Goal: Task Accomplishment & Management: Manage account settings

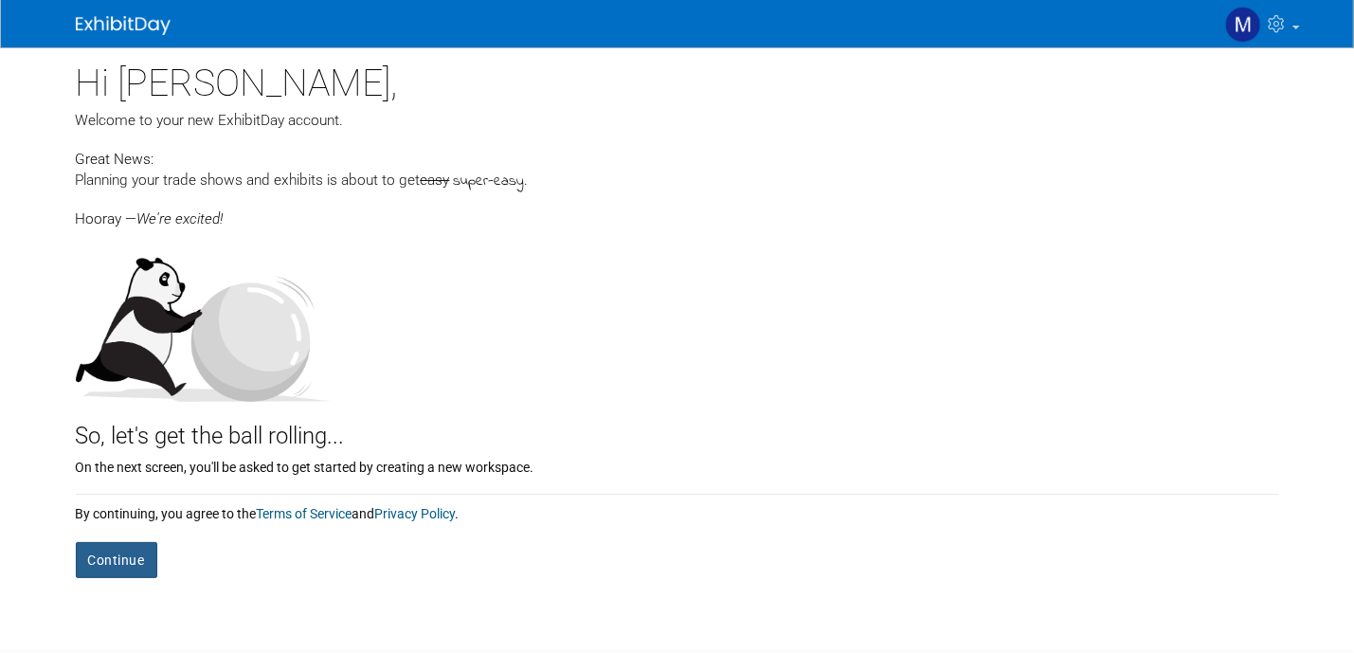
click at [126, 554] on button "Continue" at bounding box center [117, 560] width 82 height 36
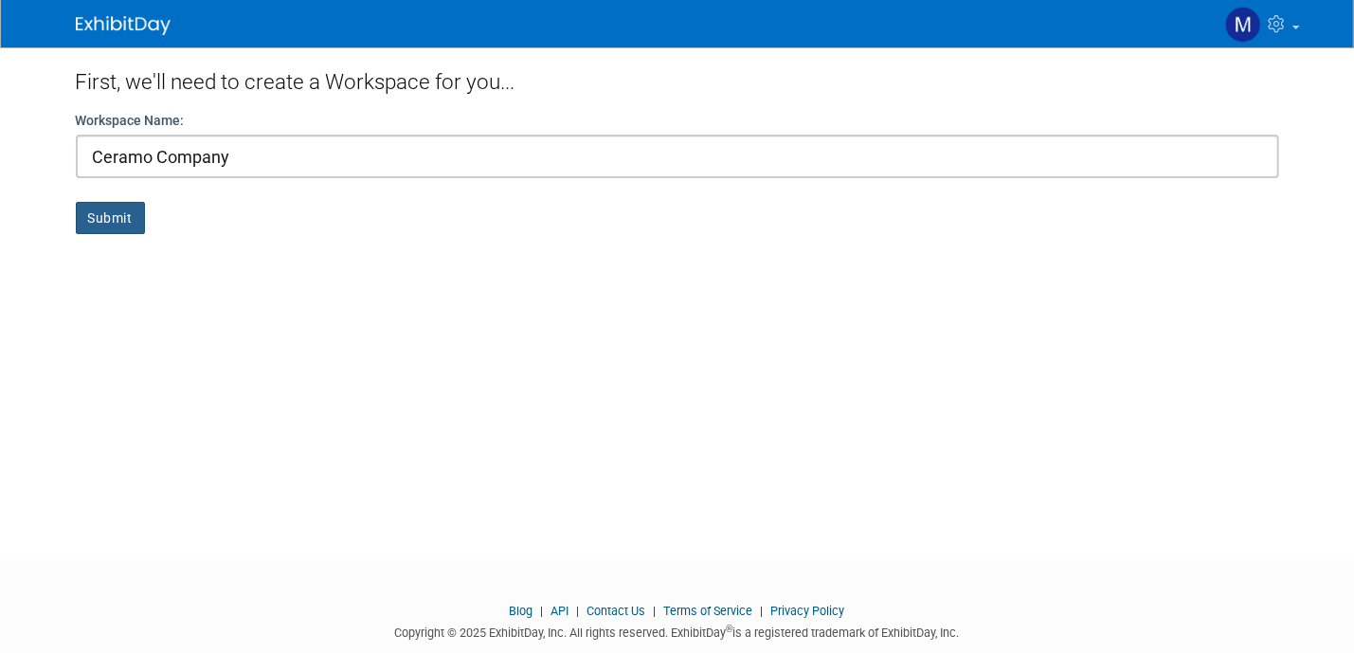
type input "Ceramo Company"
click at [98, 220] on button "Submit" at bounding box center [110, 218] width 69 height 32
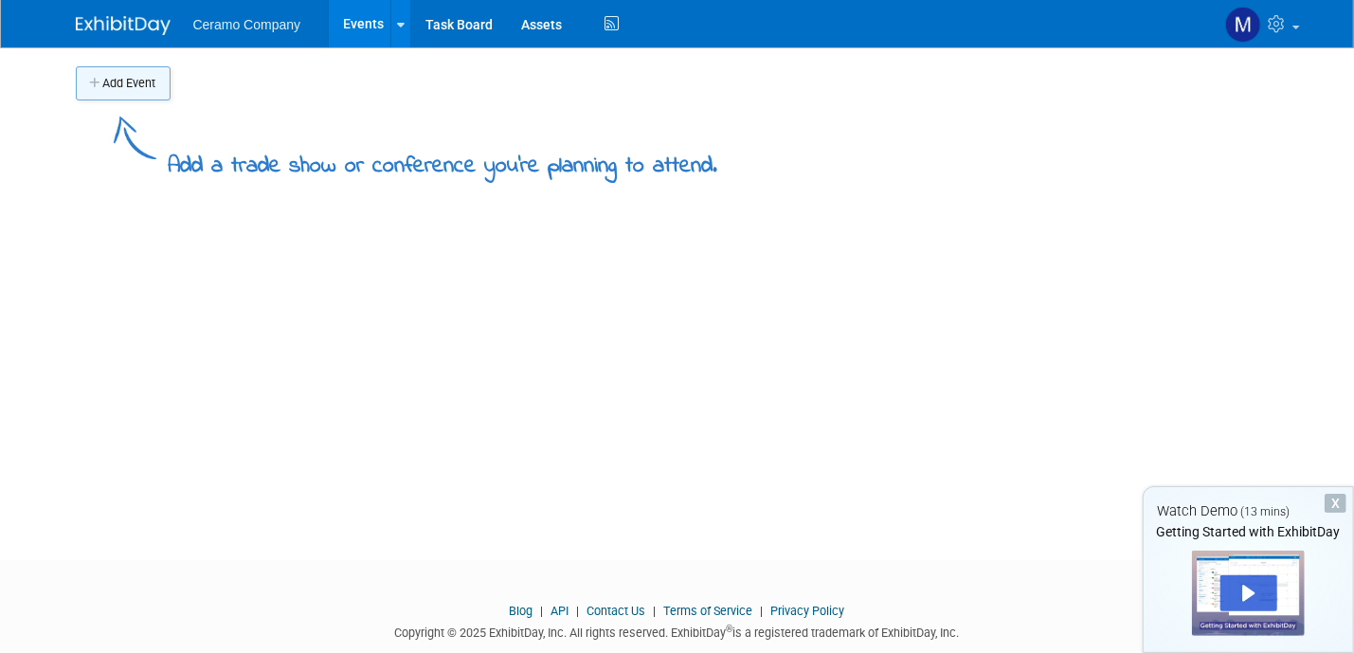
click at [144, 89] on button "Add Event" at bounding box center [123, 83] width 95 height 34
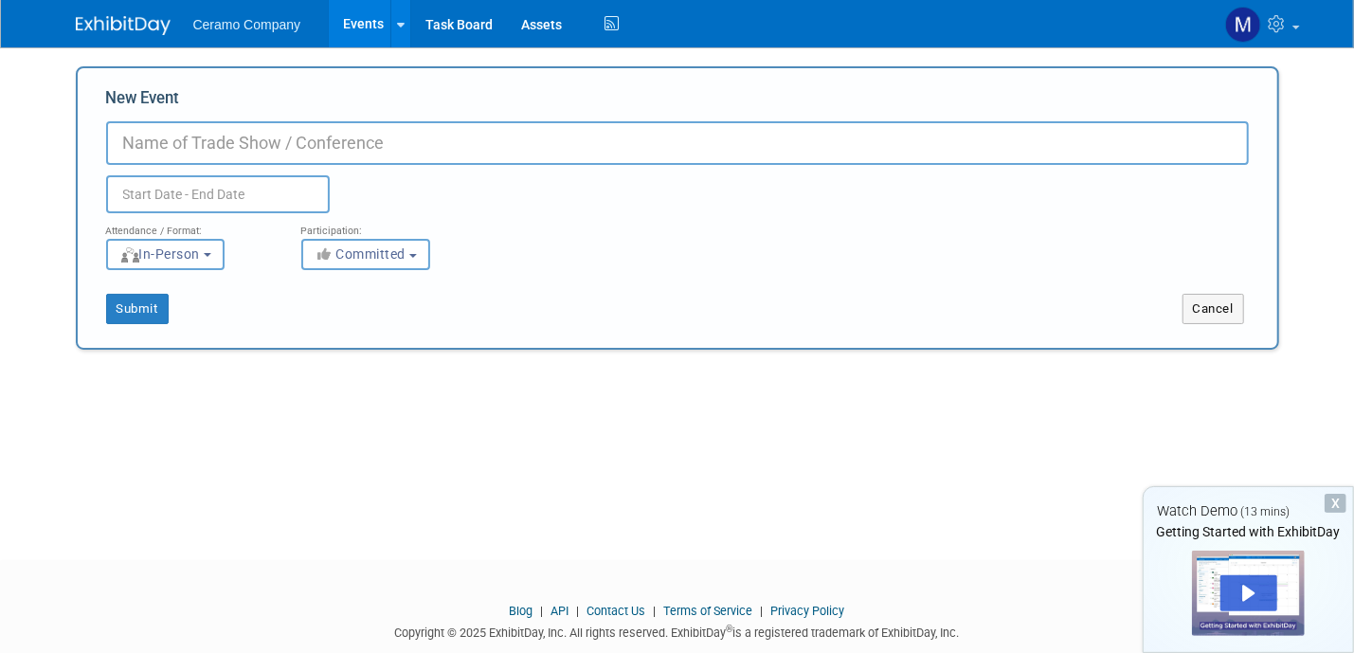
click at [227, 141] on input "New Event" at bounding box center [677, 143] width 1143 height 44
type input "True Value/Do it Best"
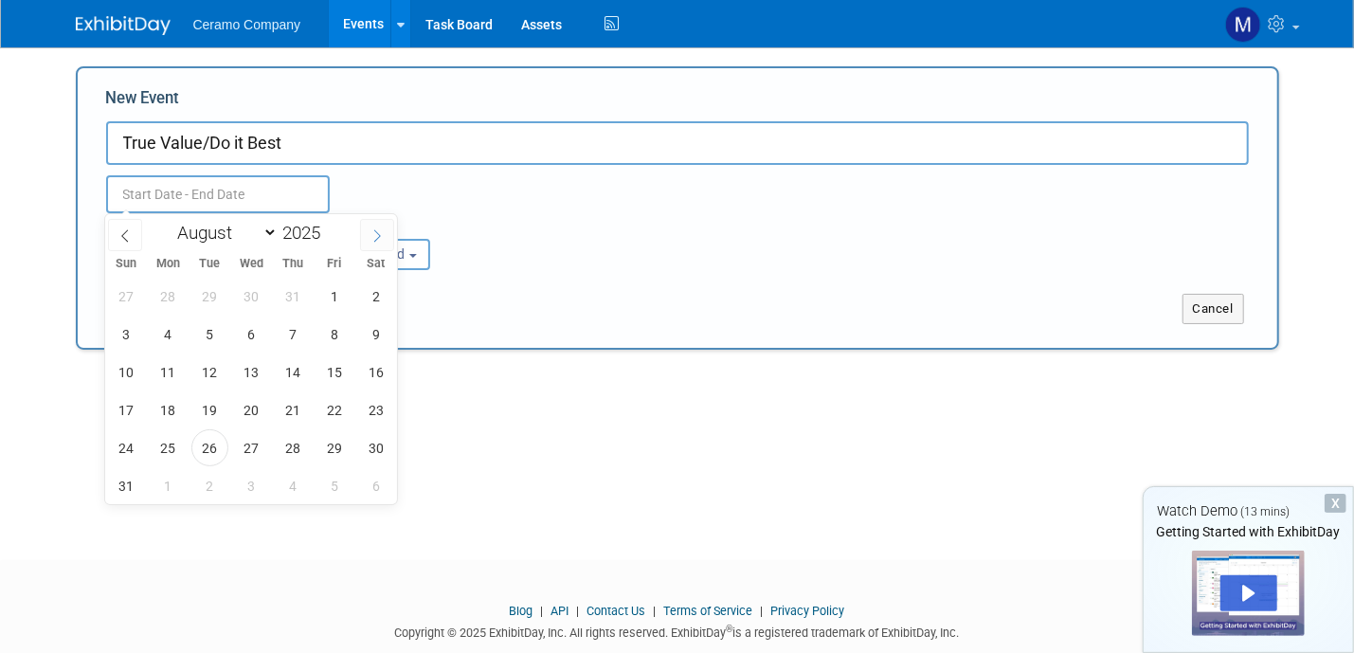
click at [372, 233] on icon at bounding box center [377, 235] width 13 height 13
select select "8"
click at [336, 293] on span "5" at bounding box center [334, 296] width 37 height 37
click at [156, 333] on span "8" at bounding box center [168, 334] width 37 height 37
type input "Sep 5, 2025 to Sep 8, 2025"
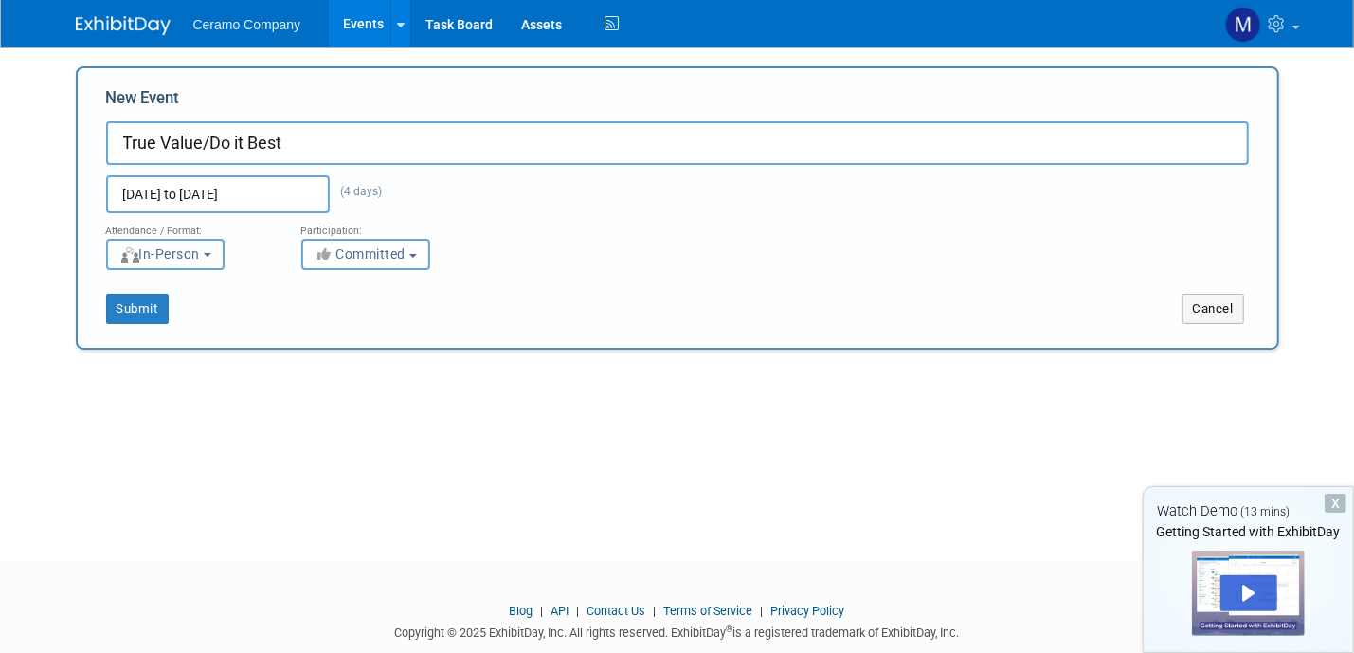
click at [222, 259] on button "In-Person" at bounding box center [165, 254] width 118 height 31
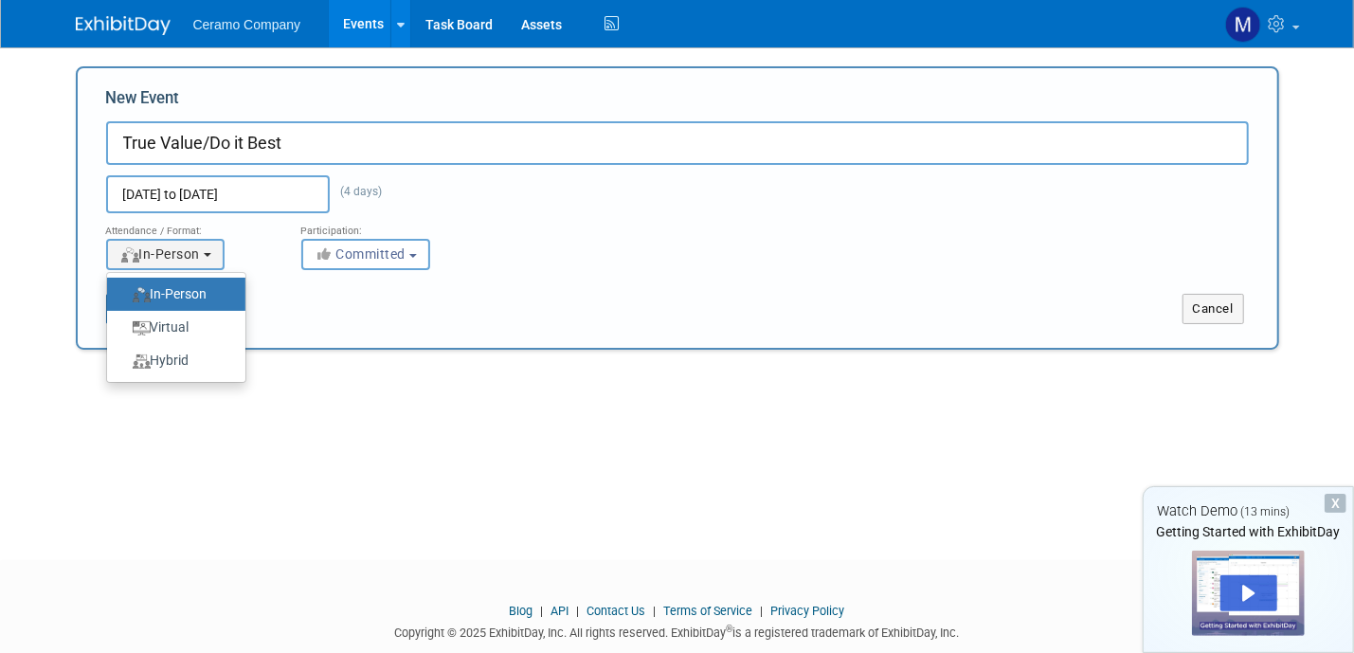
click at [210, 287] on label "In-Person" at bounding box center [172, 294] width 110 height 26
click at [124, 288] on input "In-Person" at bounding box center [118, 294] width 12 height 12
click at [421, 259] on button "Committed" at bounding box center [365, 254] width 129 height 31
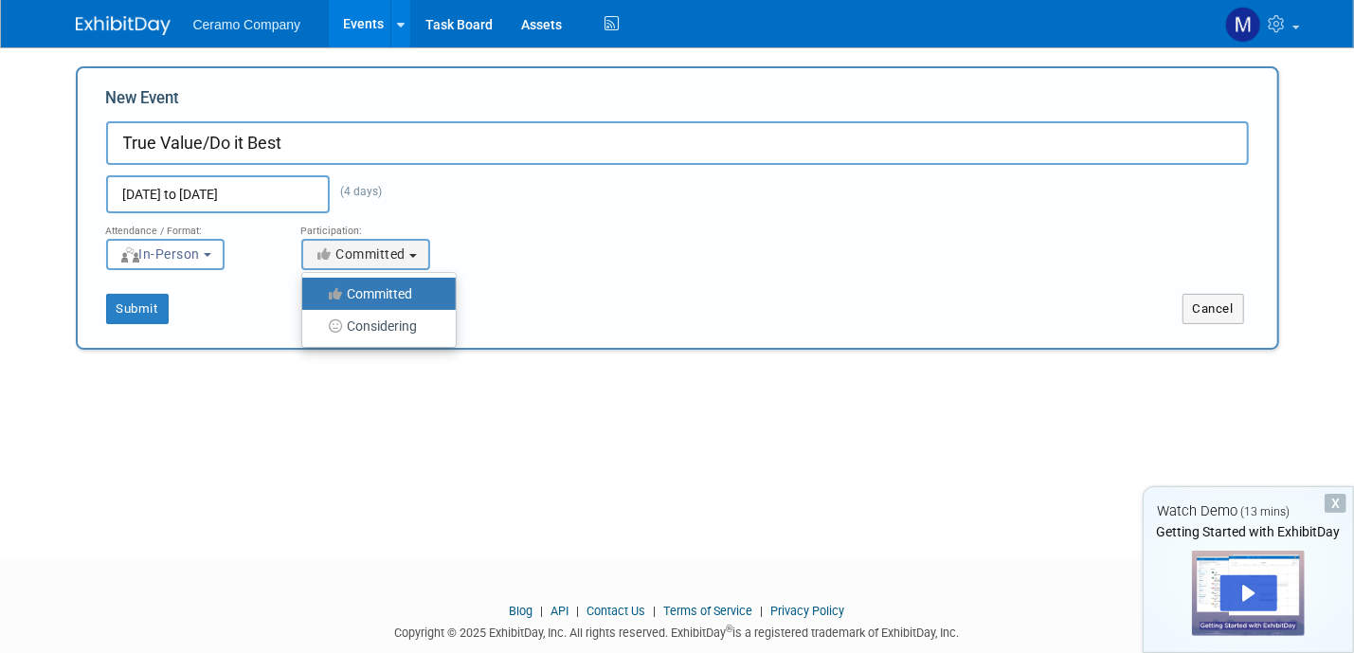
click at [511, 242] on div "Attendance / Format: <img src="https://www.exhibitday.com/Images/Format-InPerso…" at bounding box center [677, 241] width 1171 height 57
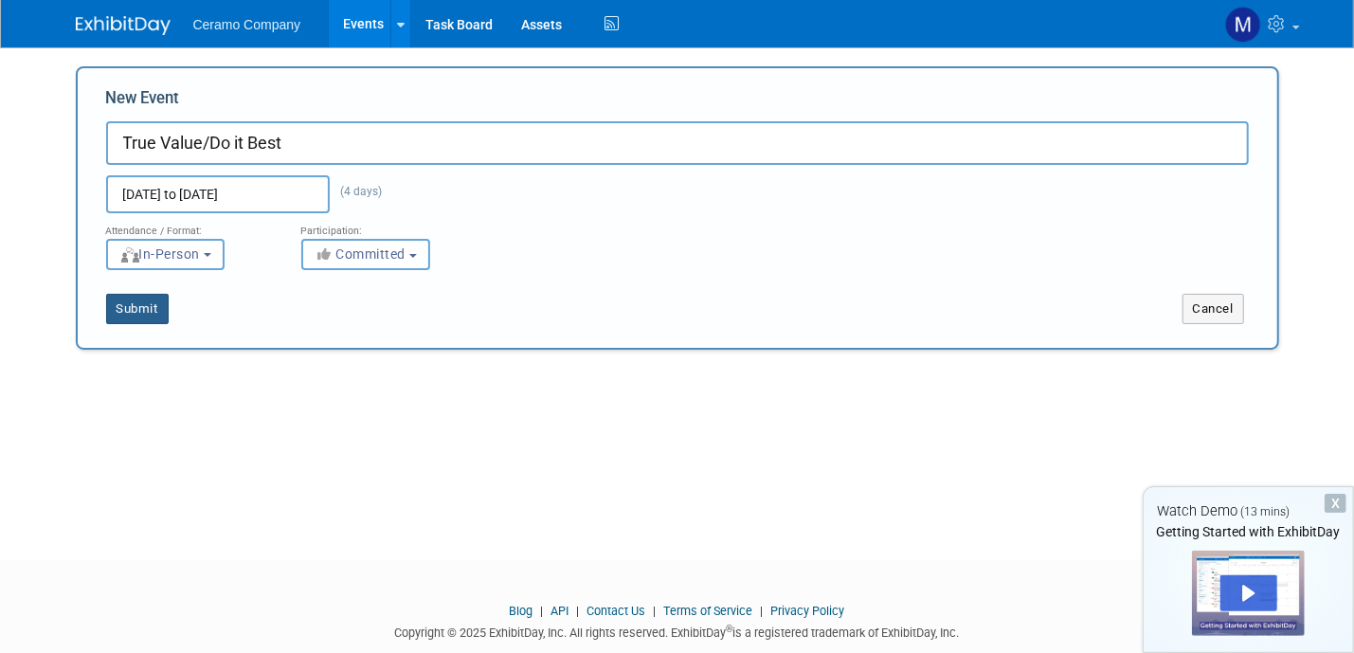
click at [149, 307] on button "Submit" at bounding box center [137, 309] width 63 height 30
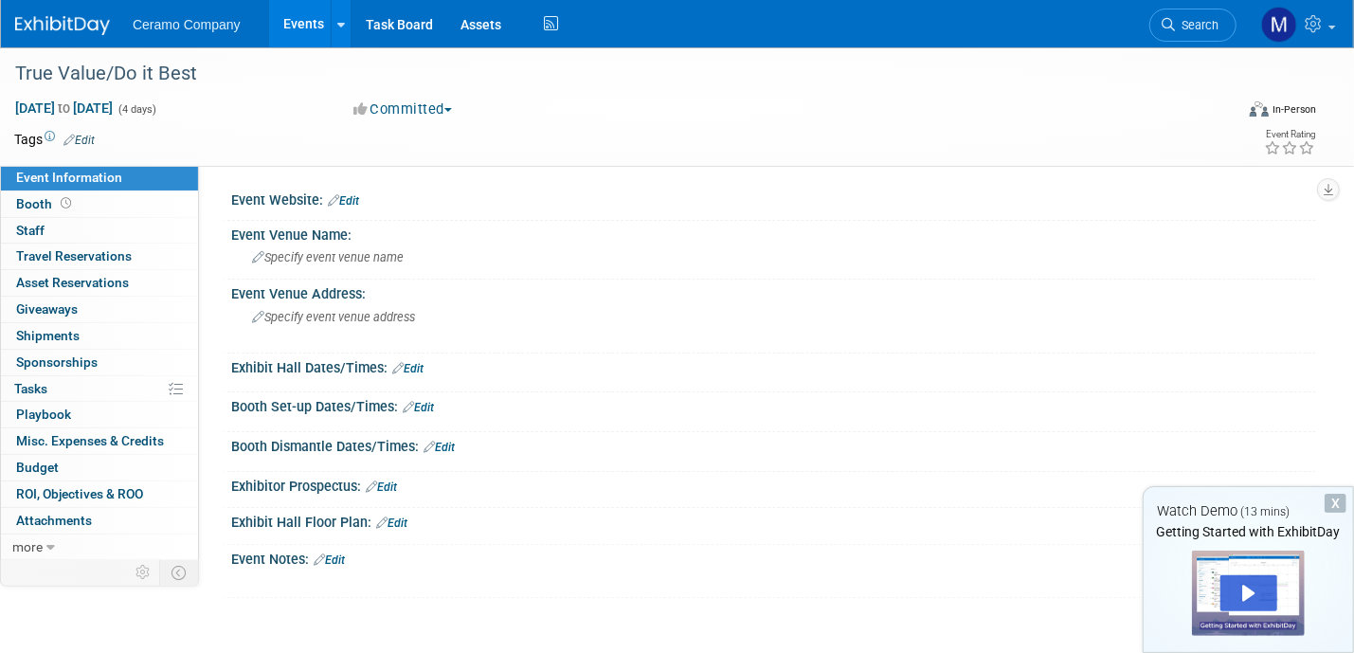
click at [350, 202] on link "Edit" at bounding box center [343, 200] width 31 height 13
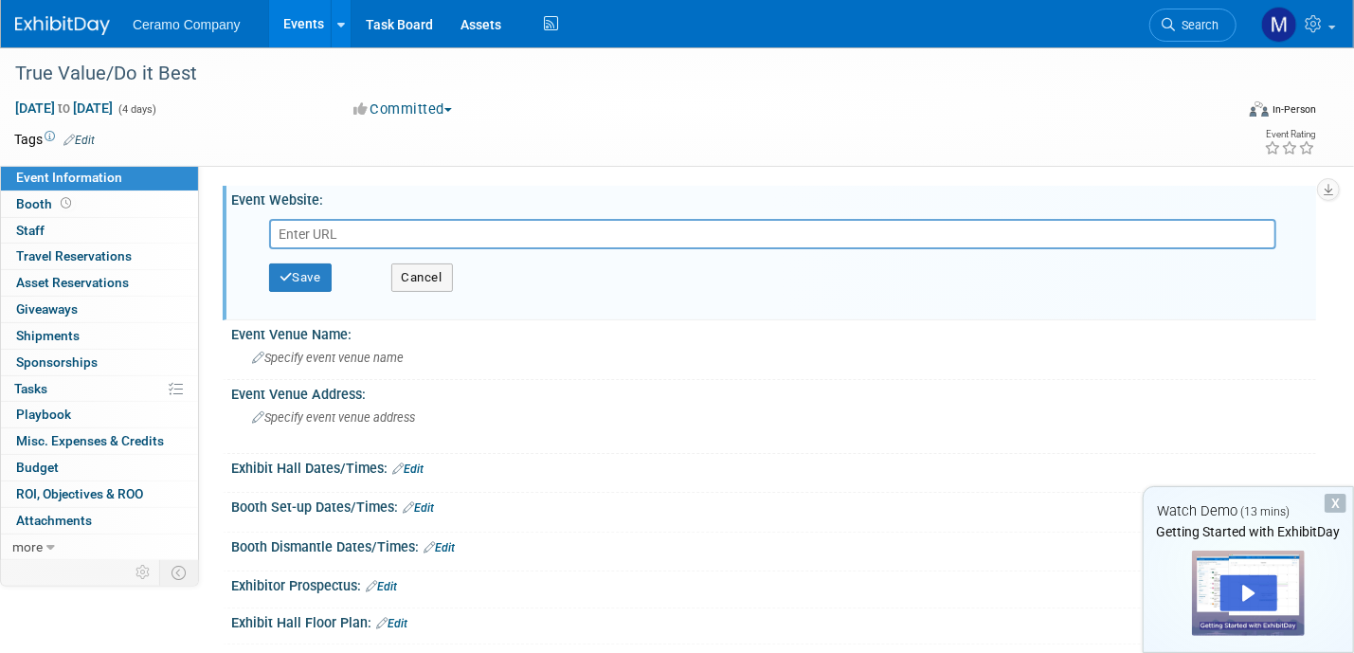
click at [354, 230] on input "text" at bounding box center [773, 234] width 1008 height 30
click at [350, 359] on span "Specify event venue name" at bounding box center [328, 358] width 152 height 14
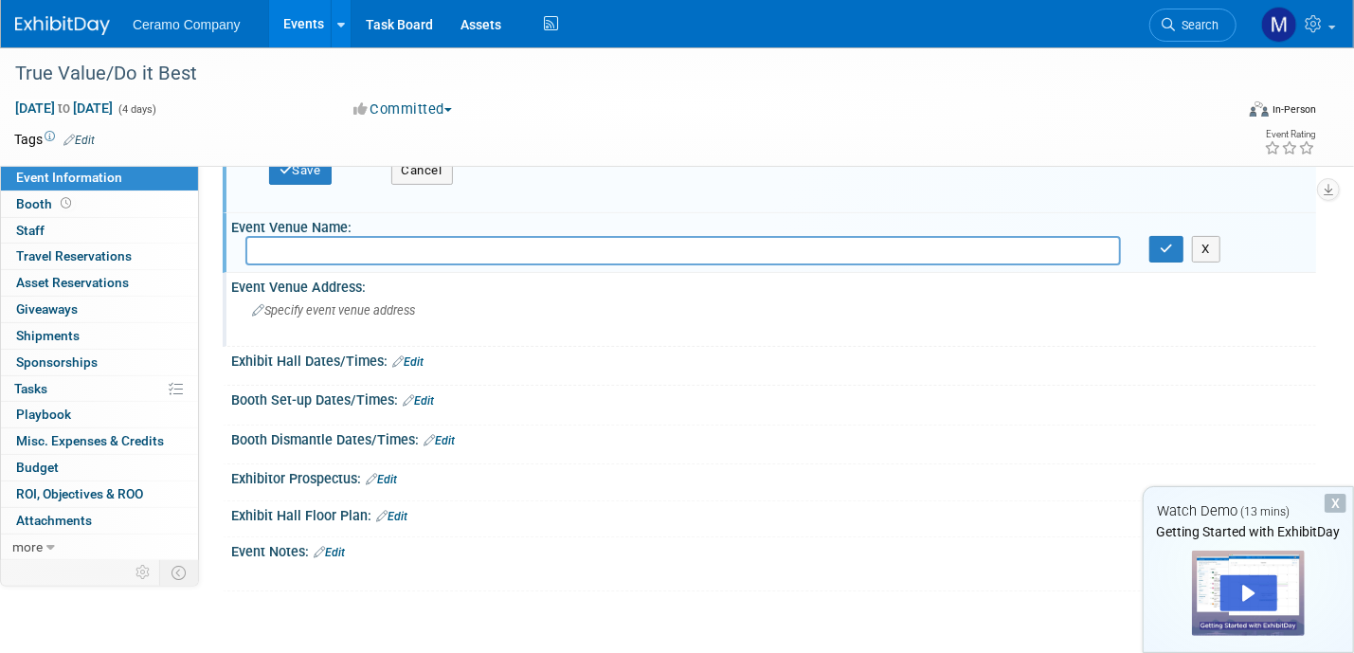
scroll to position [142, 0]
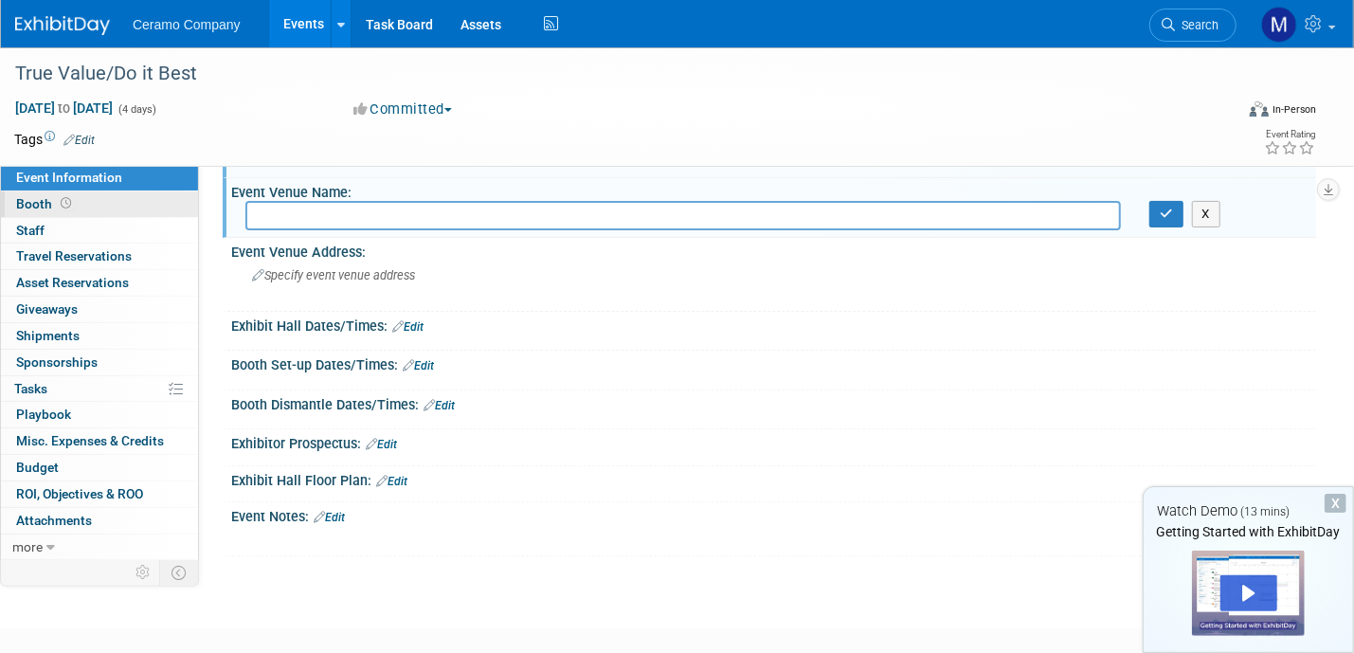
click at [98, 202] on link "Booth" at bounding box center [99, 204] width 197 height 26
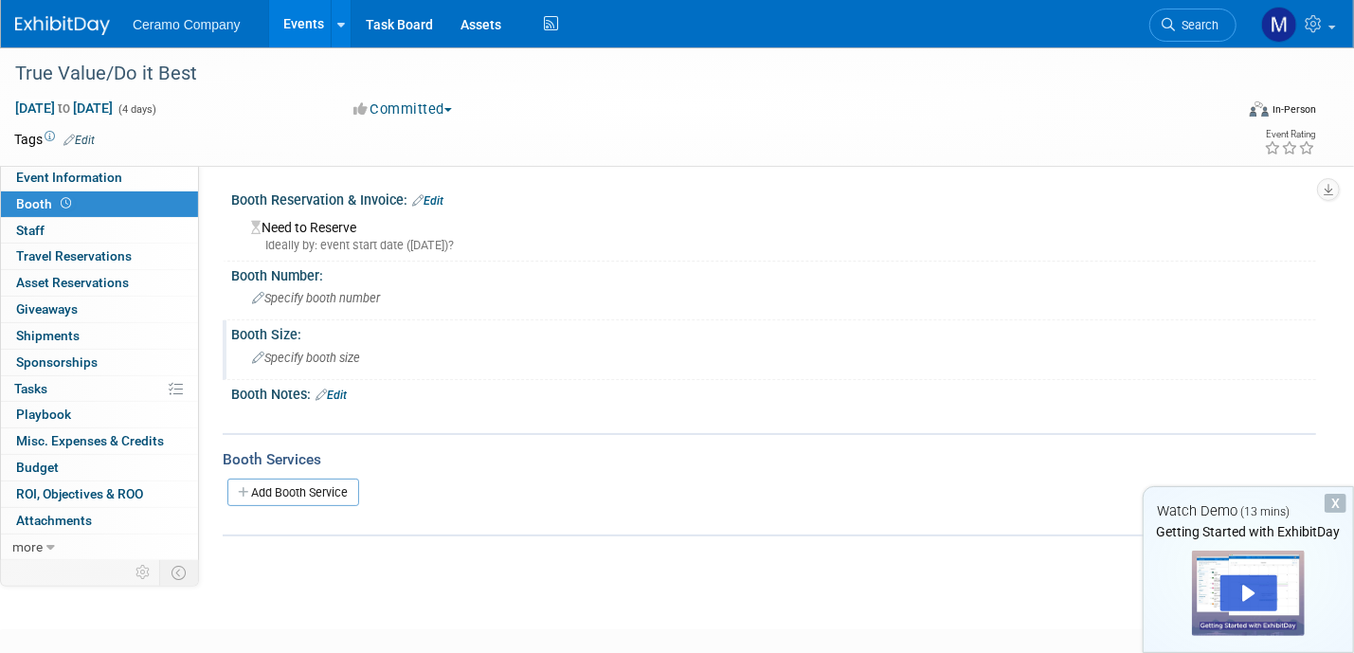
click at [263, 354] on span "Specify booth size" at bounding box center [306, 358] width 108 height 14
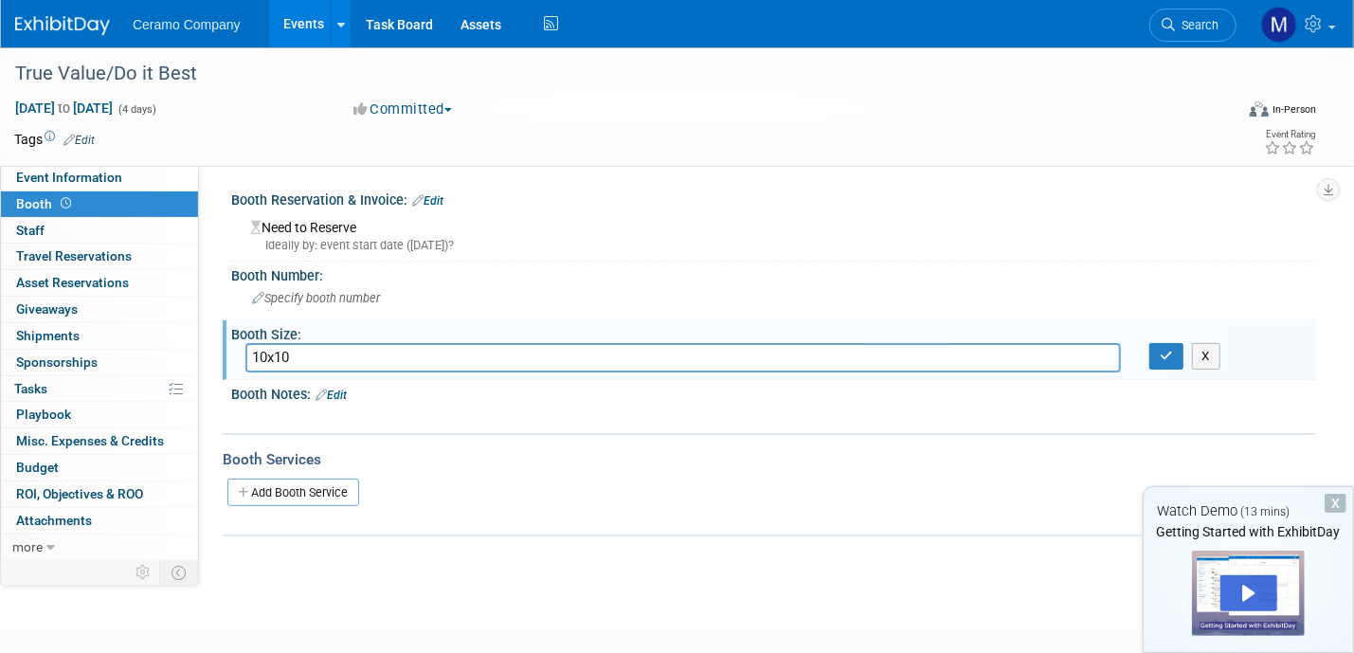
type input "10x10"
click at [314, 415] on div at bounding box center [677, 417] width 860 height 19
click at [343, 390] on link "Edit" at bounding box center [331, 395] width 31 height 13
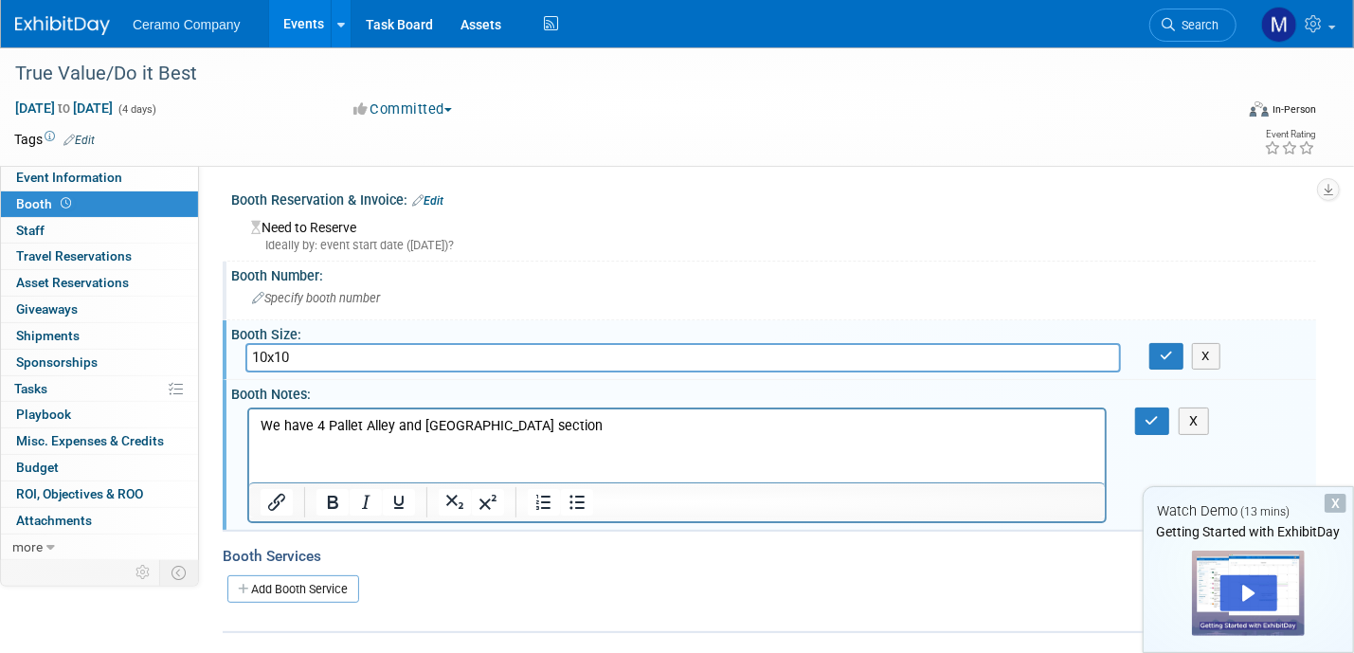
click at [318, 297] on span "Specify booth number" at bounding box center [316, 298] width 128 height 14
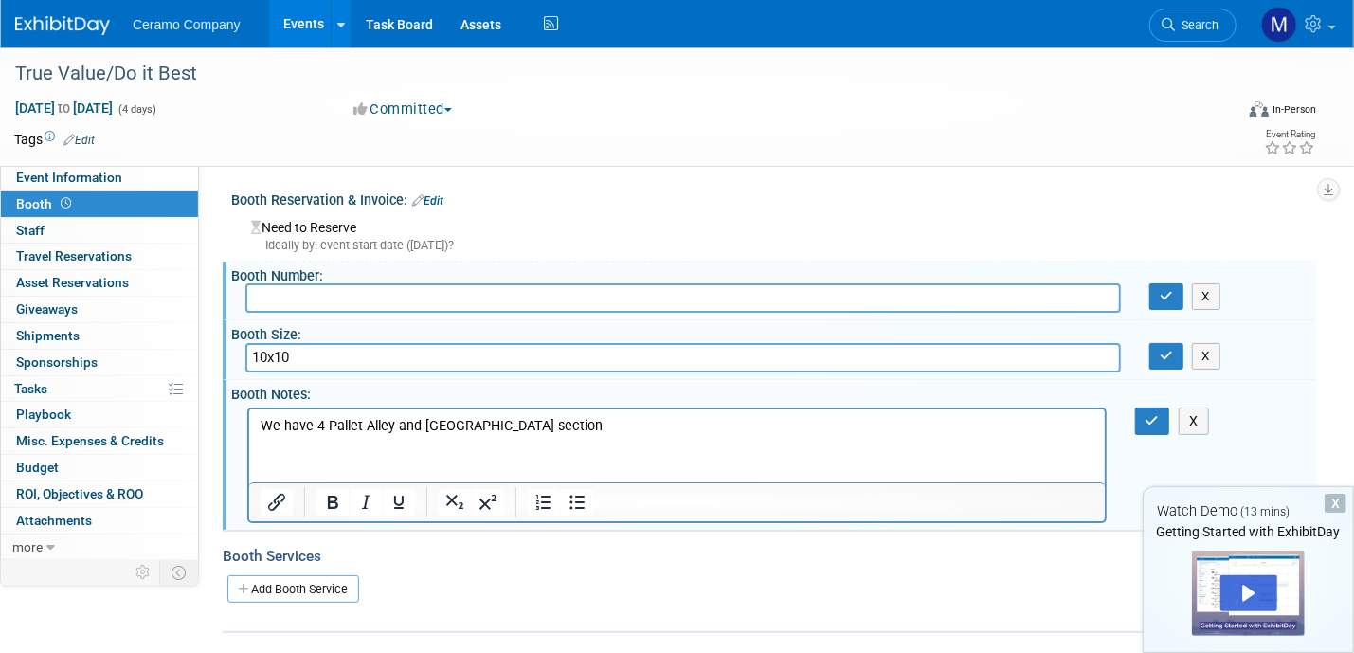
click at [333, 296] on input "text" at bounding box center [683, 297] width 876 height 29
type input "1533"
click at [1173, 301] on button "button" at bounding box center [1167, 296] width 34 height 27
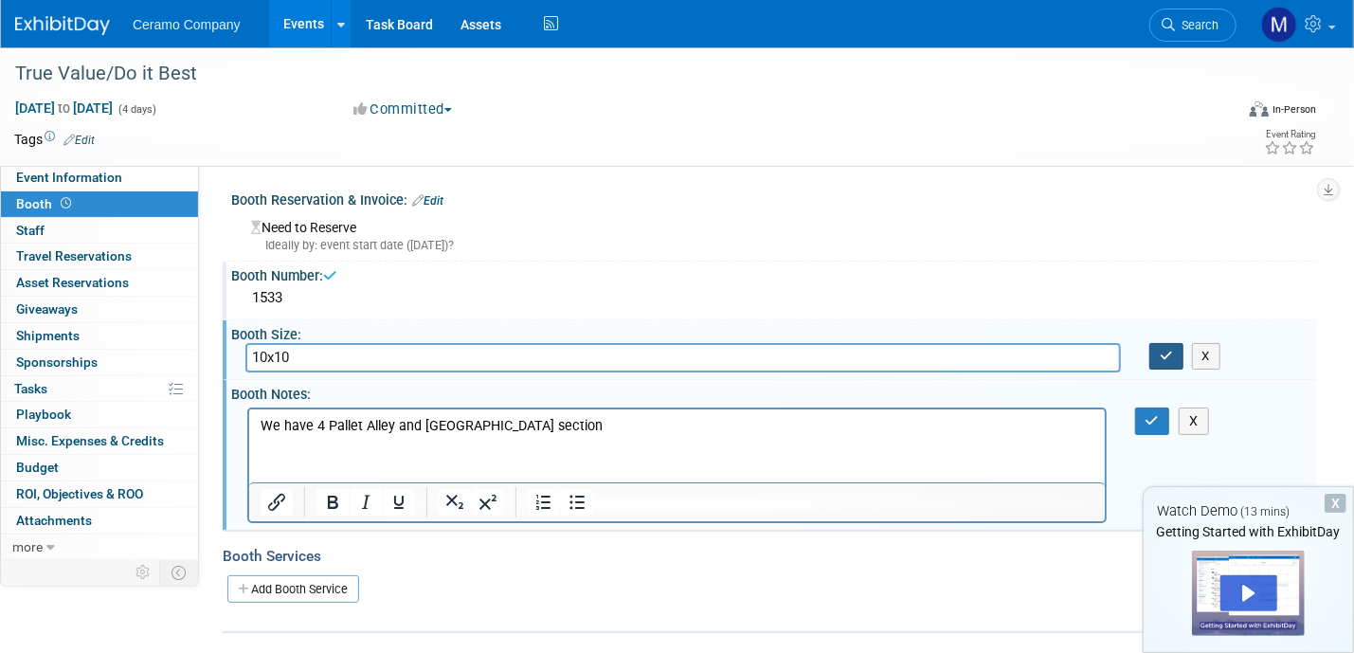
click at [1173, 354] on button "button" at bounding box center [1167, 356] width 34 height 27
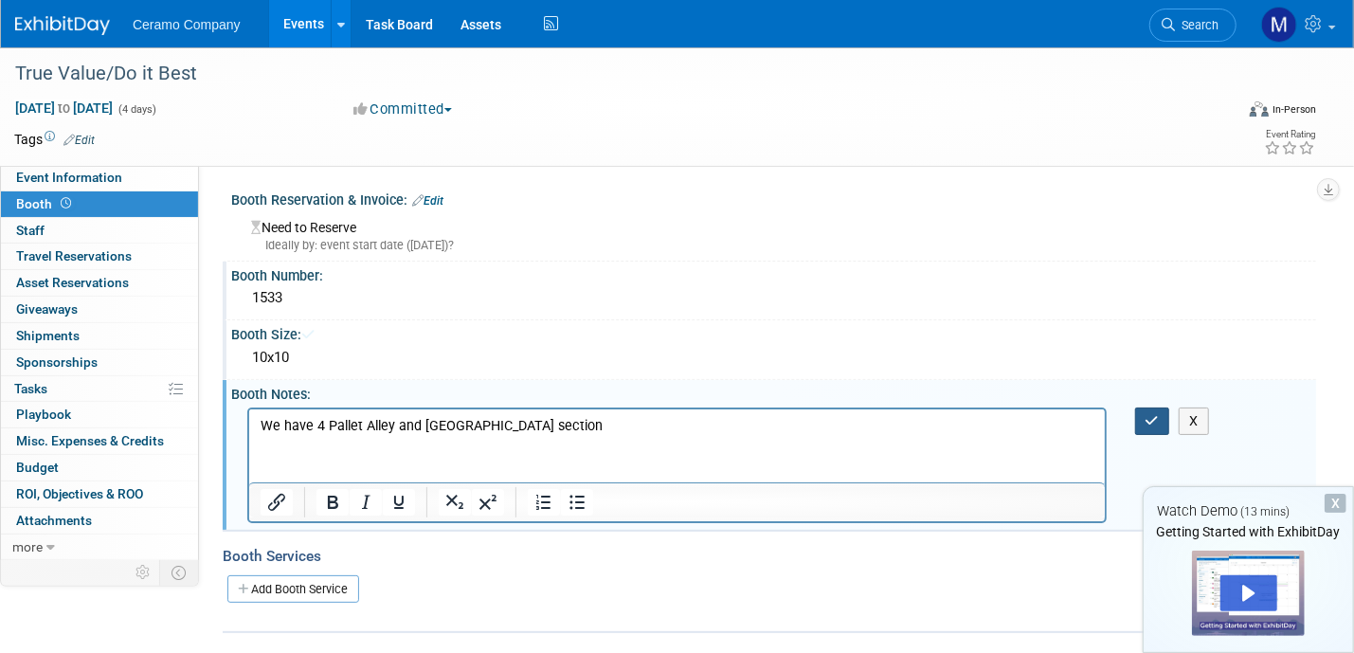
click at [1157, 419] on icon "button" at bounding box center [1153, 420] width 14 height 13
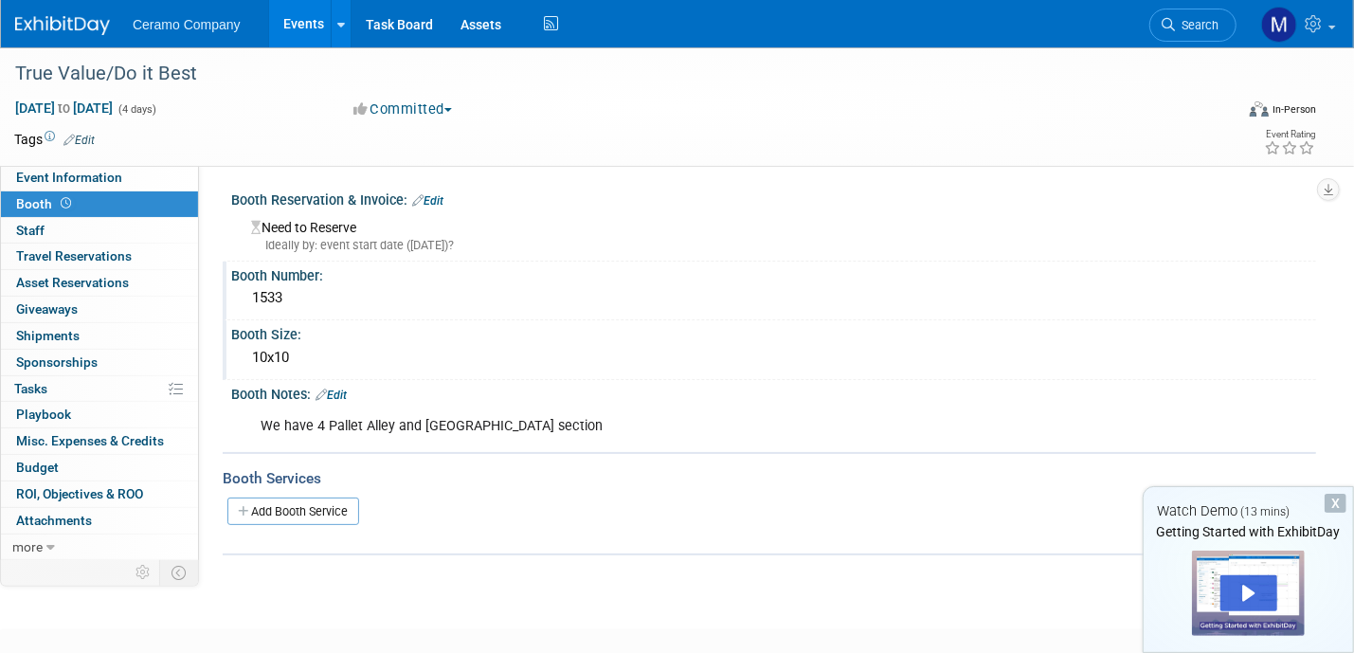
click at [1336, 504] on div "X" at bounding box center [1336, 503] width 22 height 19
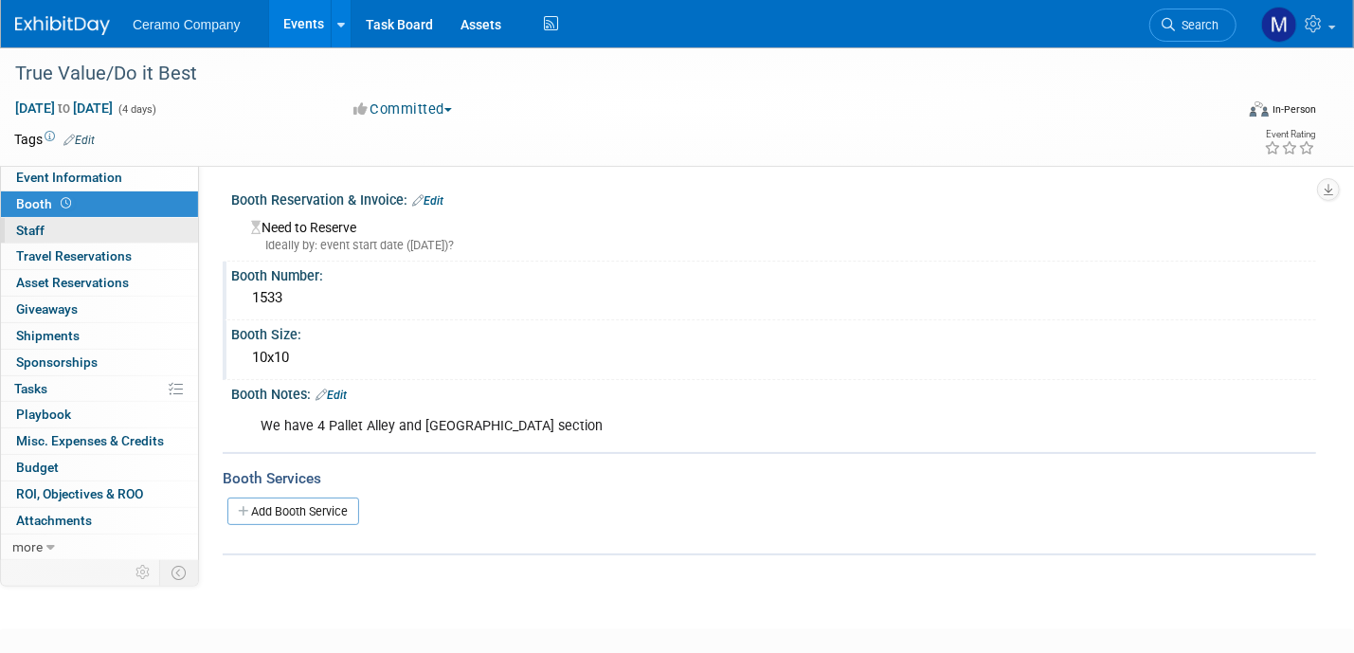
click at [71, 233] on link "0 Staff 0" at bounding box center [99, 231] width 197 height 26
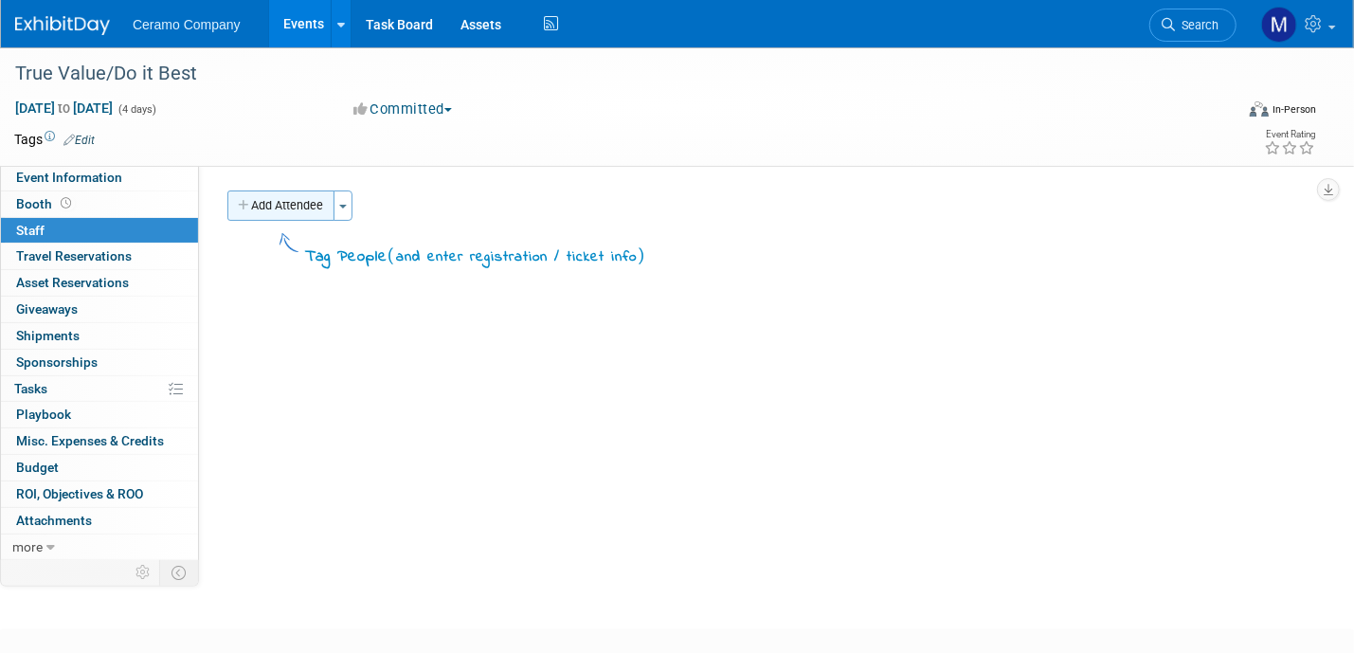
click at [260, 210] on button "Add Attendee" at bounding box center [280, 206] width 107 height 30
select select "a6319364-77be-4131-8167-e30478dcb100"
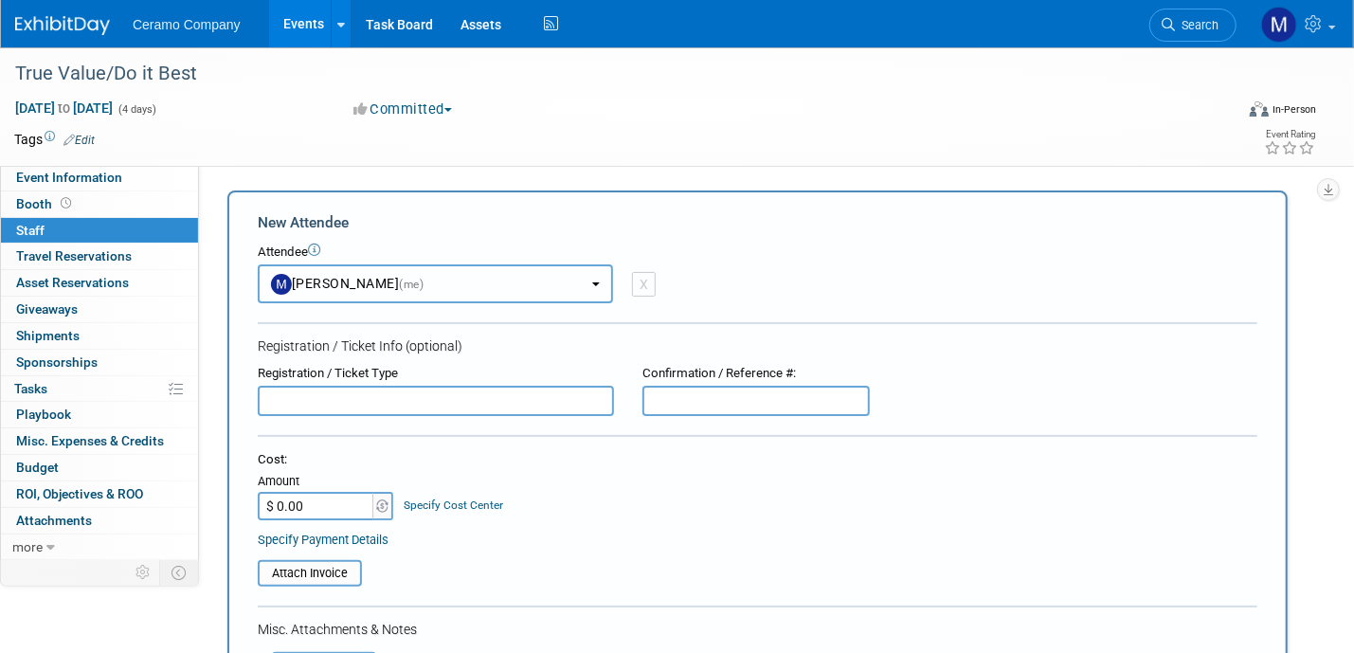
click at [600, 285] on button "Mark Ries (me)" at bounding box center [435, 283] width 355 height 39
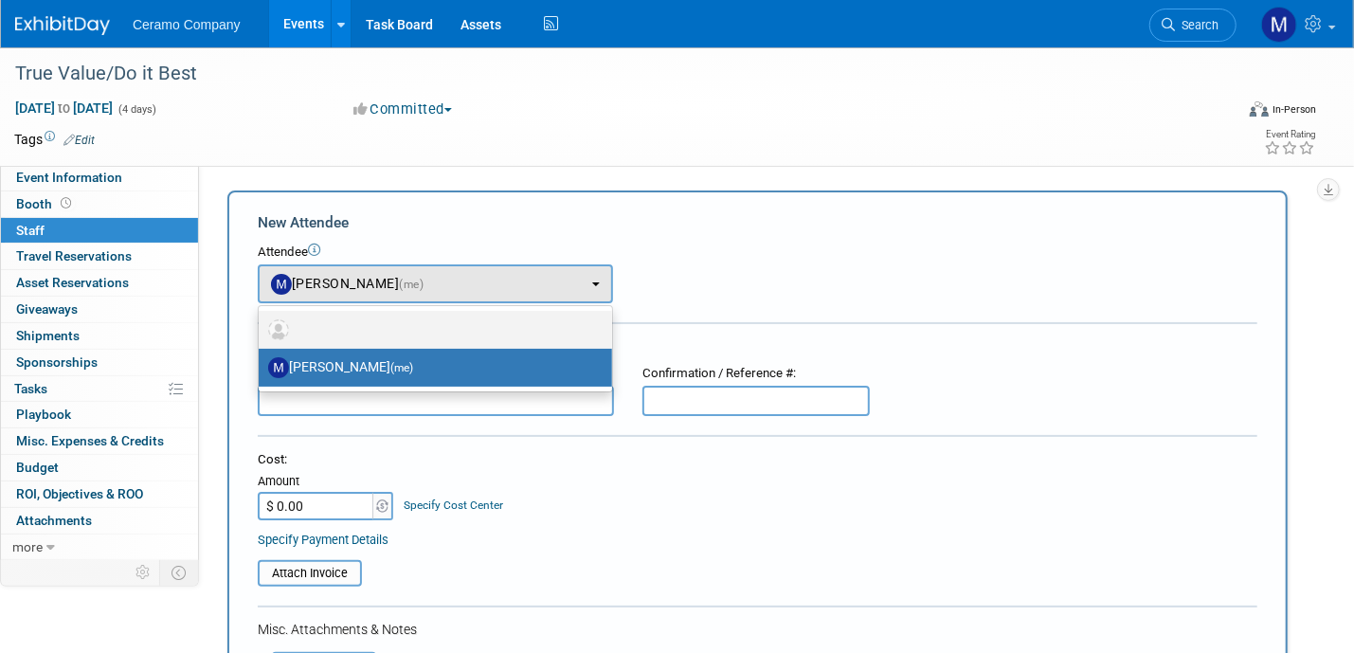
click at [509, 333] on label at bounding box center [430, 330] width 325 height 30
click at [262, 333] on input "radio" at bounding box center [255, 327] width 12 height 12
select select
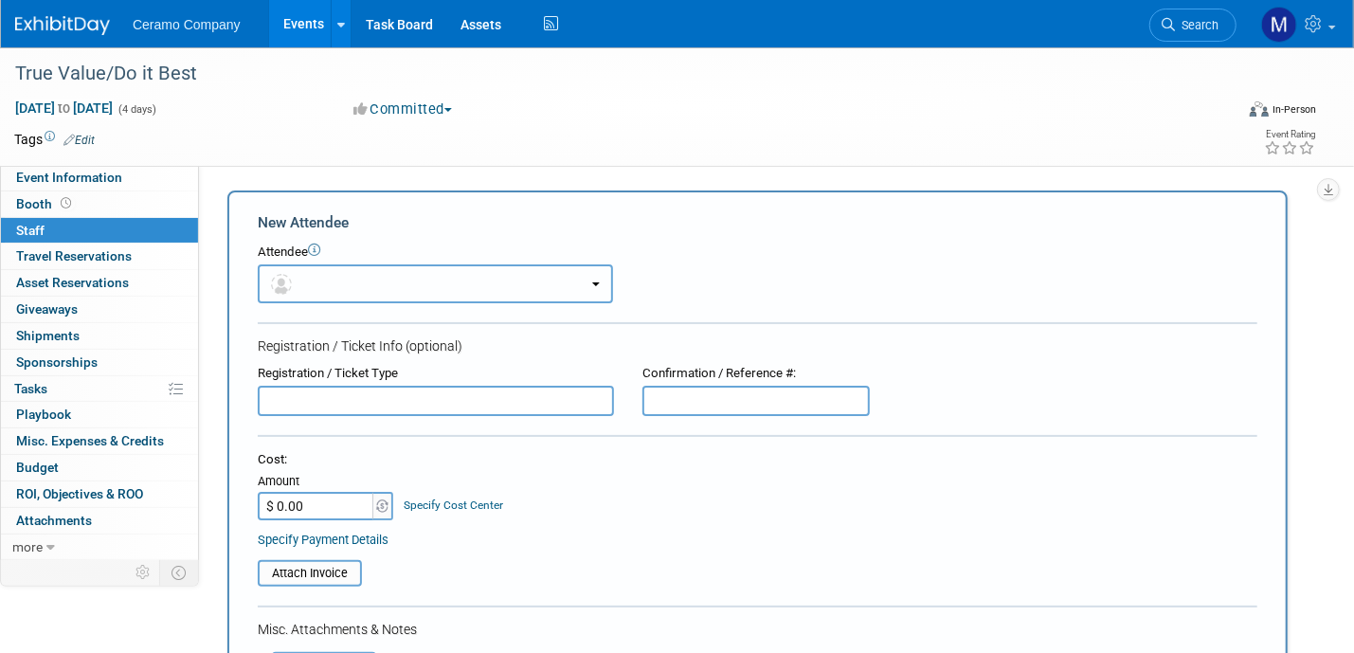
click at [422, 297] on button "button" at bounding box center [435, 283] width 355 height 39
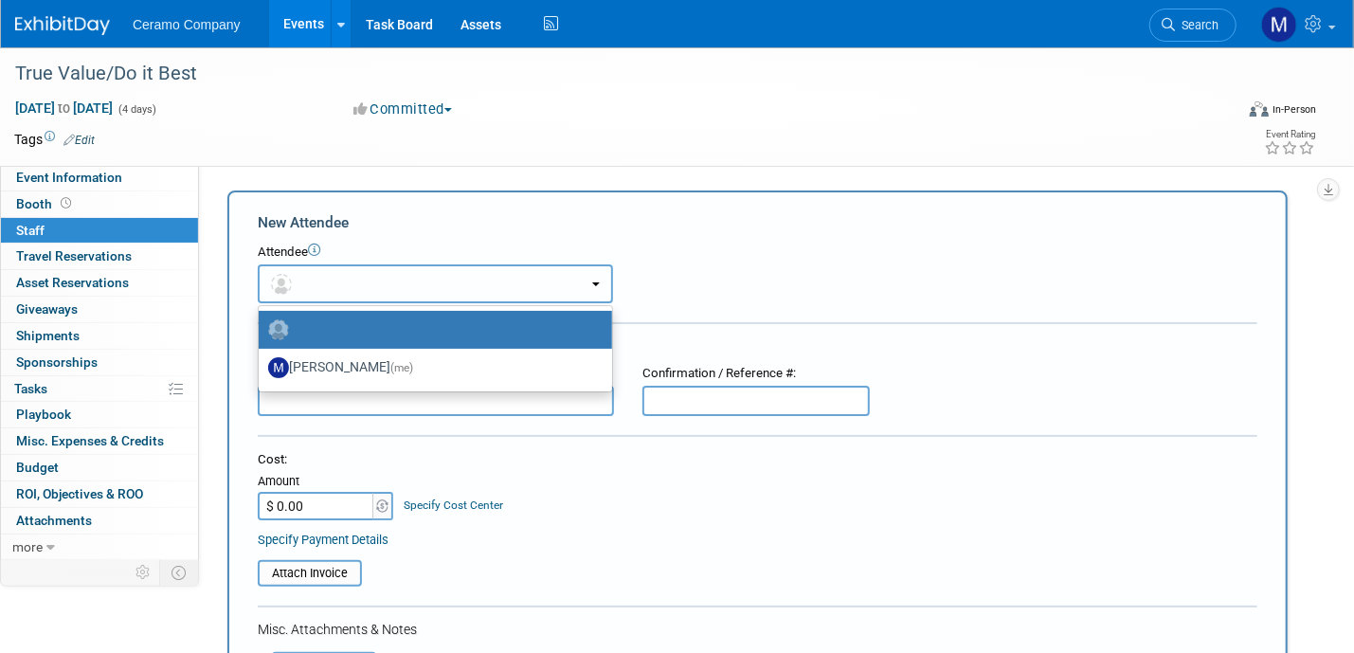
click at [430, 293] on button "button" at bounding box center [435, 283] width 355 height 39
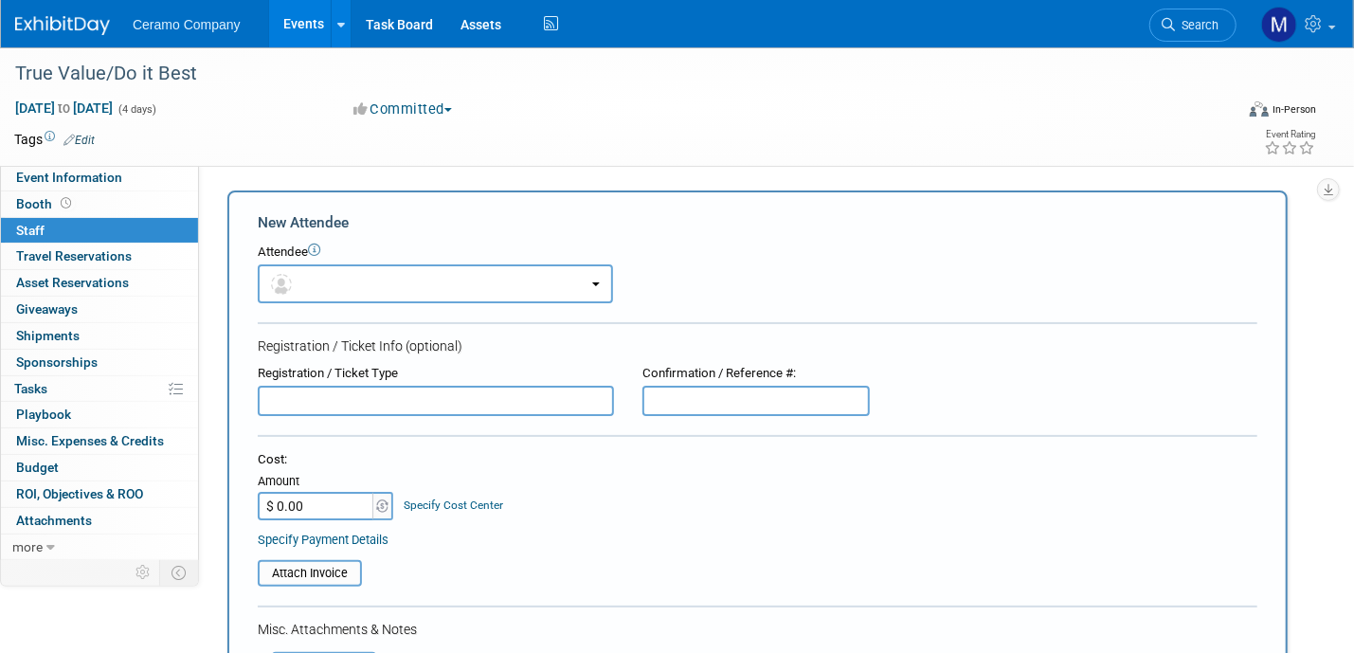
click at [481, 400] on input "text" at bounding box center [436, 401] width 356 height 30
click at [318, 250] on icon at bounding box center [314, 250] width 12 height 12
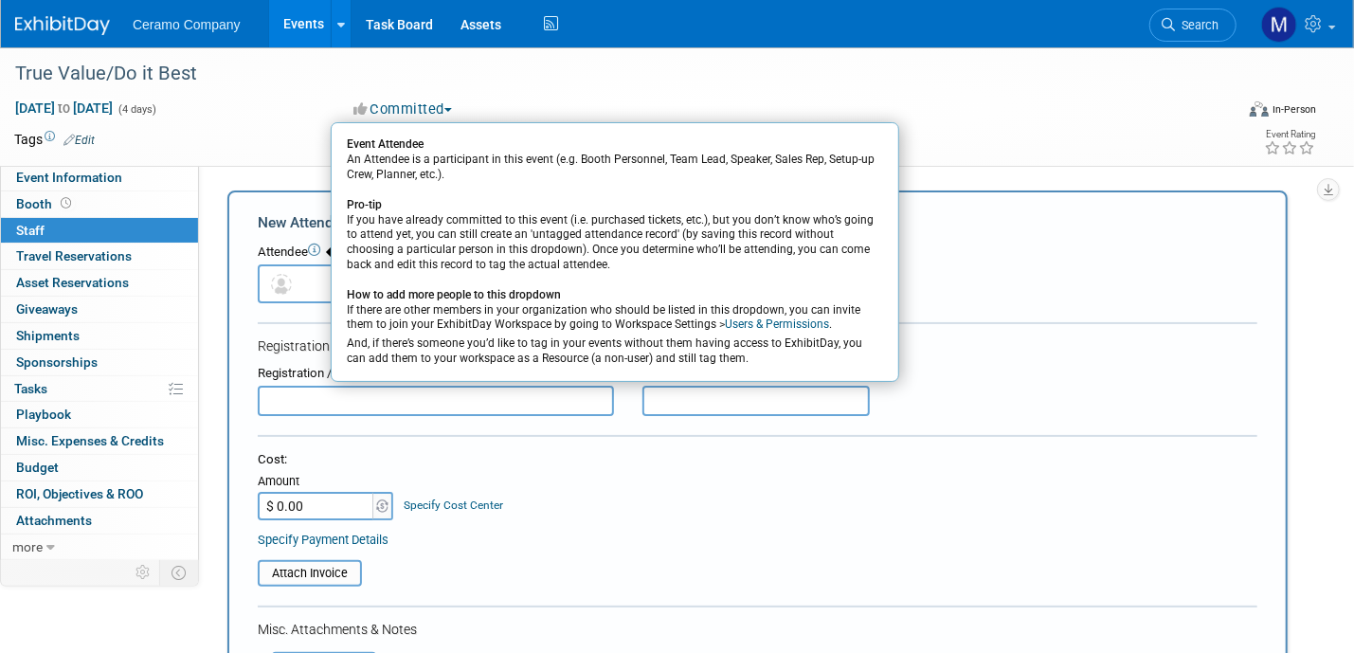
click at [209, 331] on div "Event Website: Edit Save Cancel Event Venue Name: Specify event venue name X Ev…" at bounding box center [757, 361] width 1117 height 392
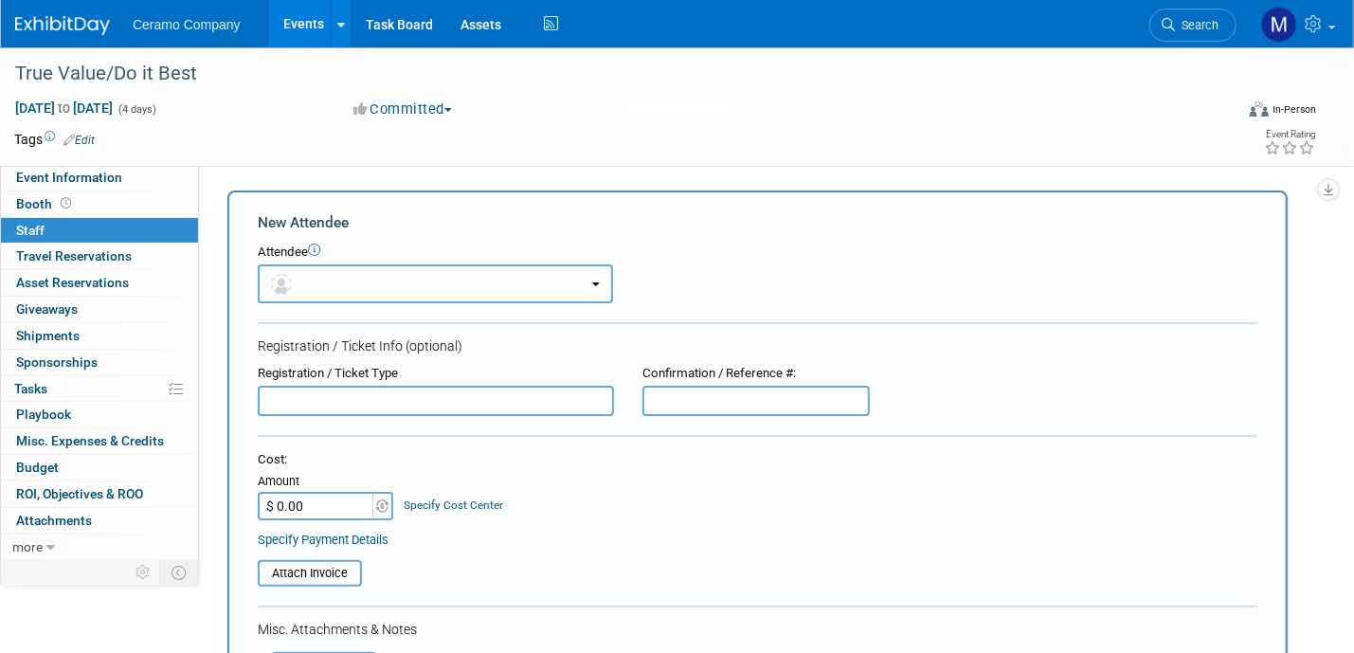
click at [300, 291] on button "button" at bounding box center [435, 283] width 355 height 39
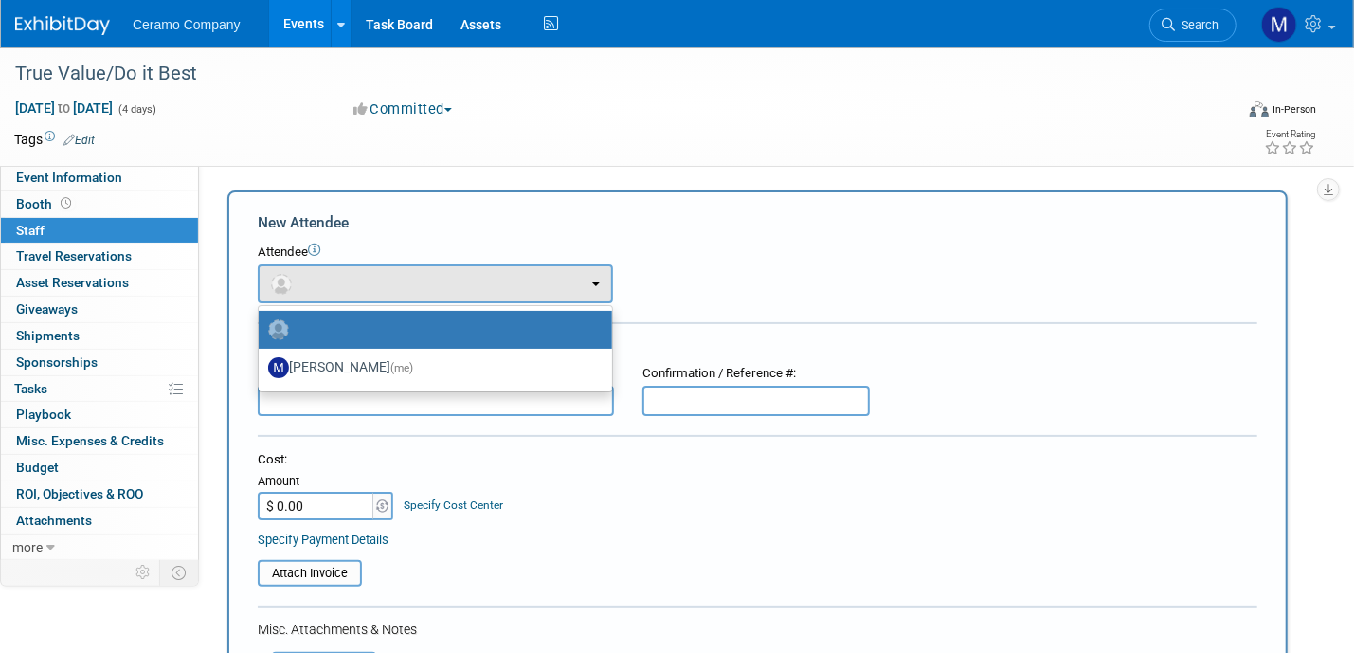
click at [207, 303] on div "Event Website: Edit Save Cancel Event Venue Name: Specify event venue name X Ev…" at bounding box center [757, 361] width 1117 height 392
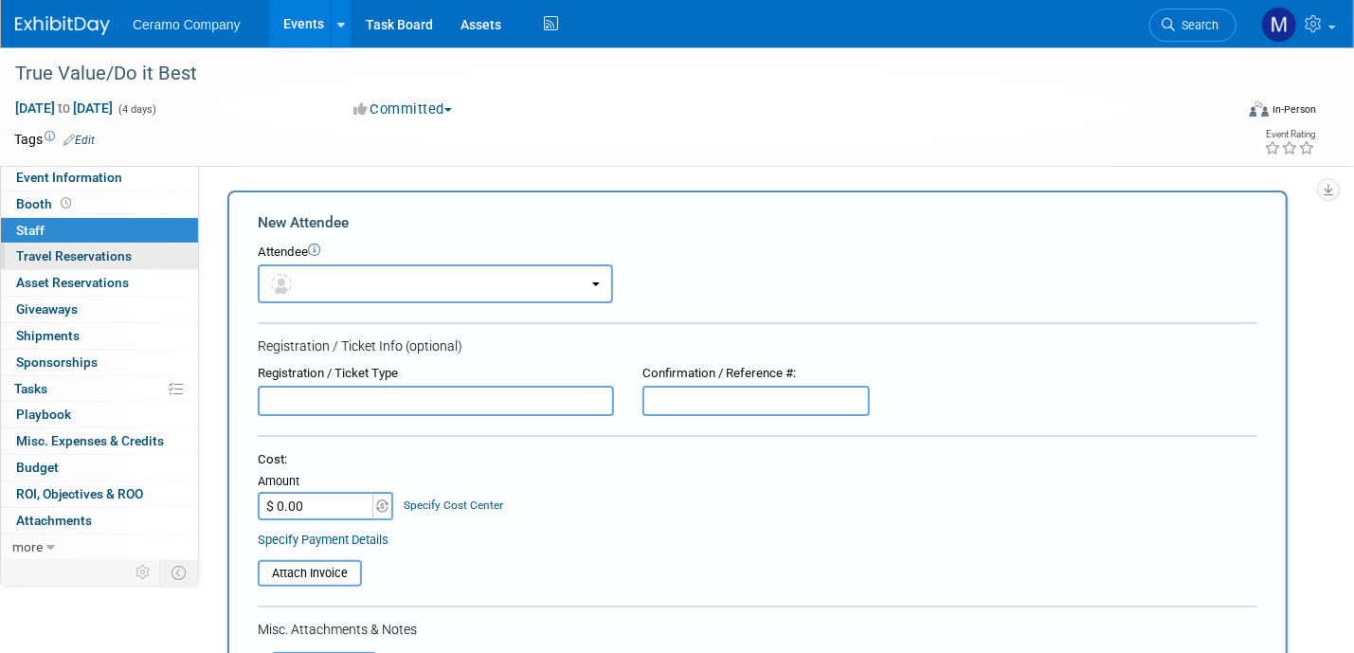
click at [123, 255] on span "Travel Reservations 0" at bounding box center [74, 255] width 116 height 15
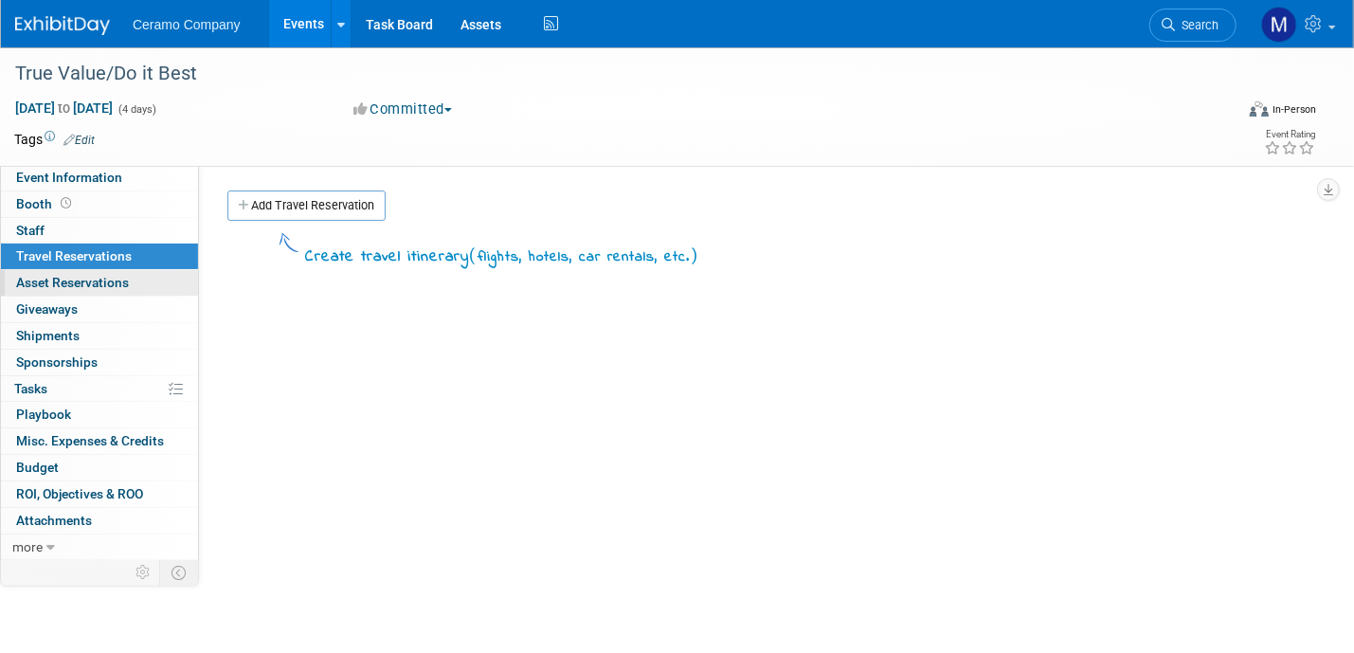
click at [121, 281] on span "Asset Reservations 0" at bounding box center [72, 282] width 113 height 15
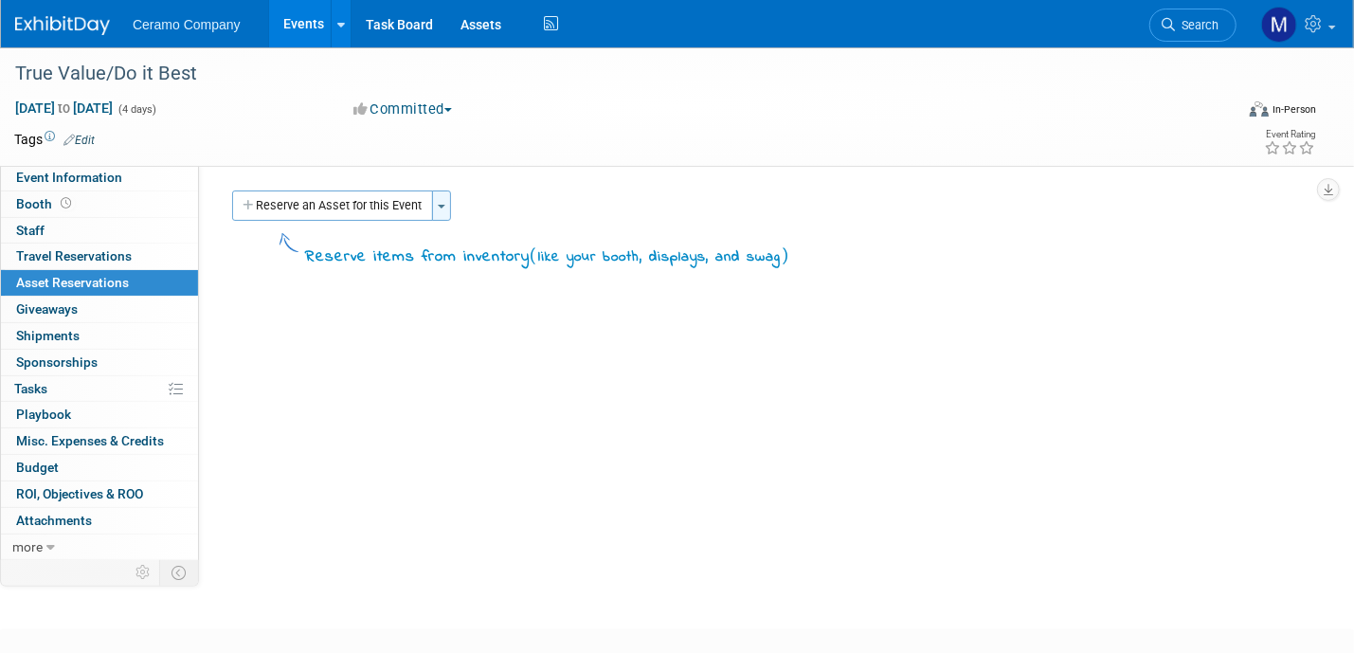
click at [440, 205] on span "button" at bounding box center [442, 207] width 8 height 4
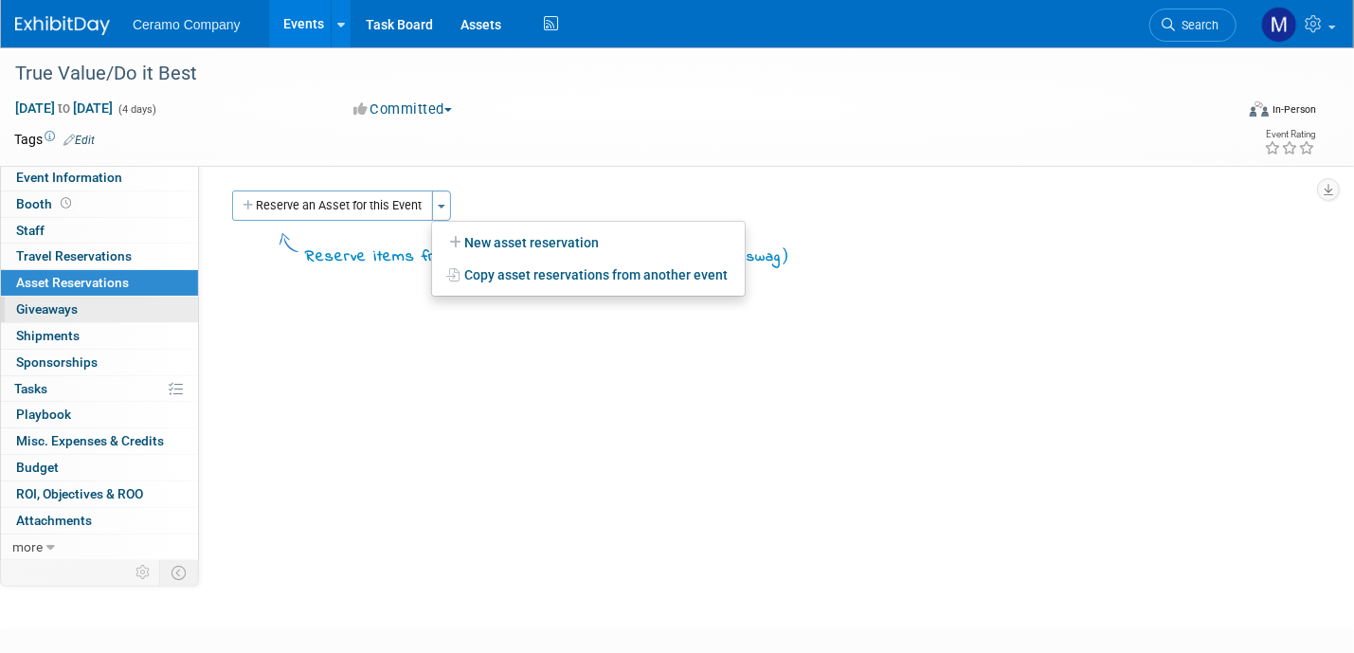
click at [104, 312] on link "0 Giveaways 0" at bounding box center [99, 310] width 197 height 26
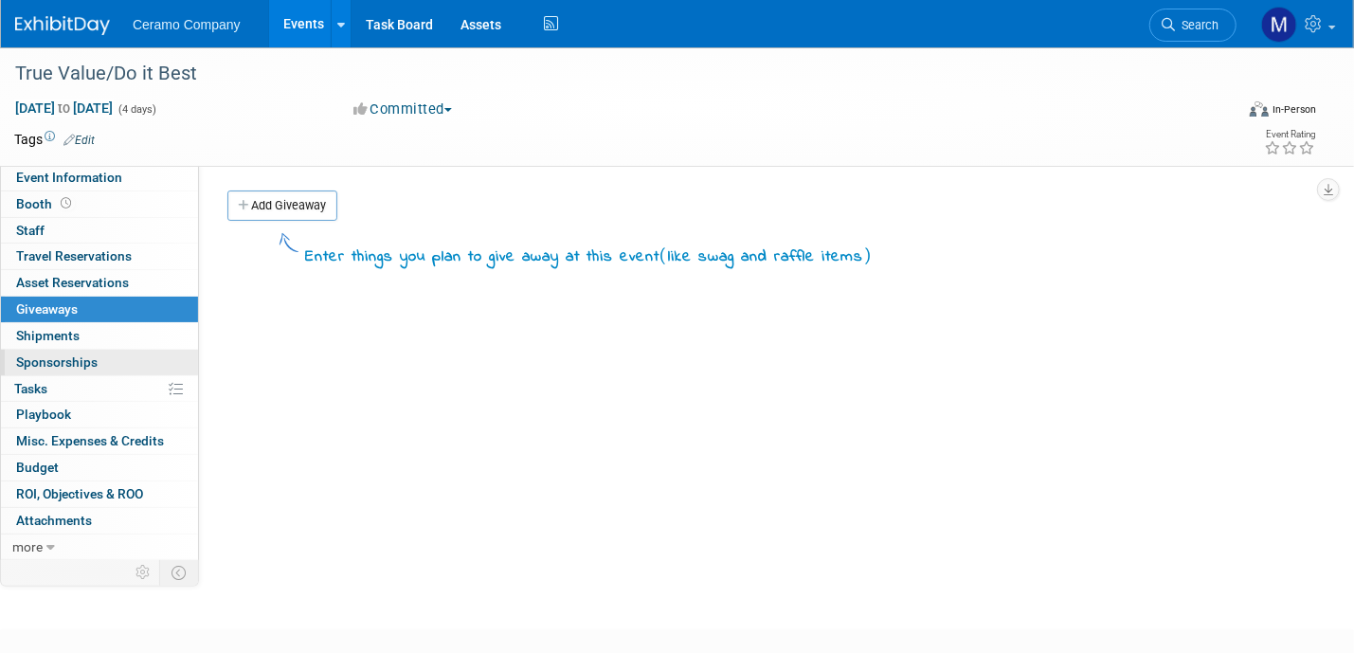
click at [98, 350] on link "0 Sponsorships 0" at bounding box center [99, 363] width 197 height 26
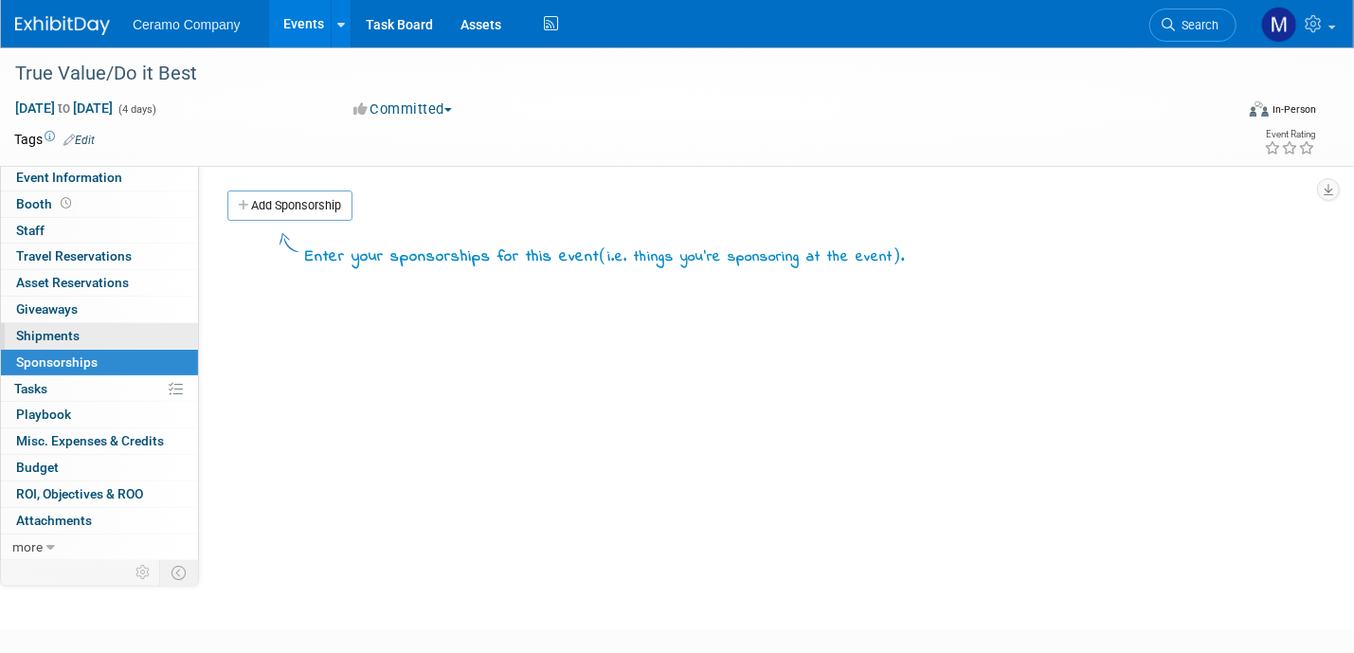
click at [98, 341] on link "0 Shipments 0" at bounding box center [99, 336] width 197 height 26
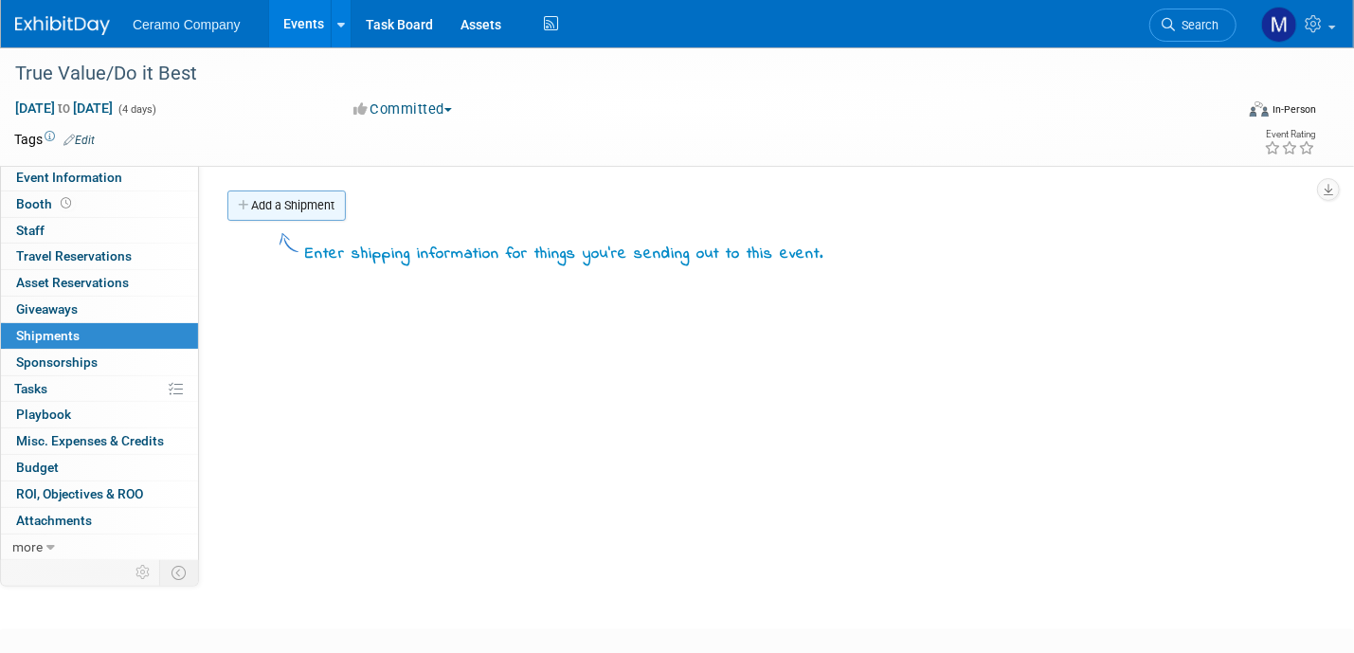
click at [275, 204] on link "Add a Shipment" at bounding box center [286, 206] width 118 height 30
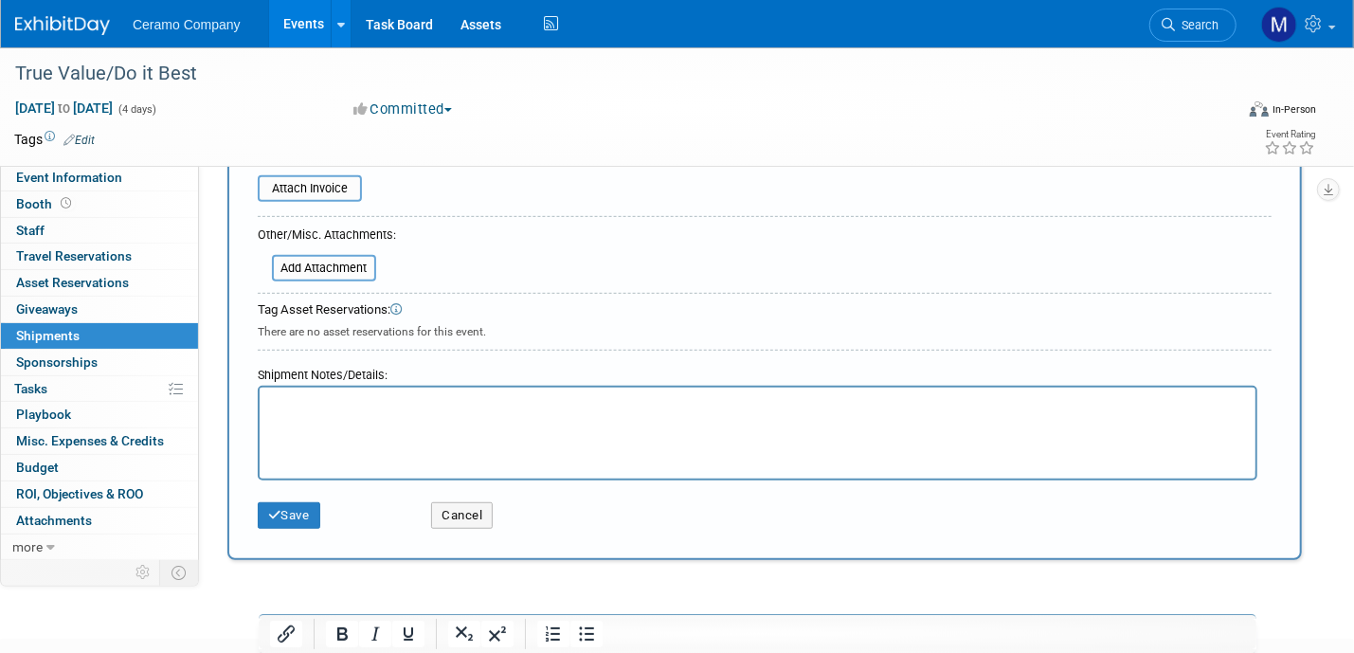
scroll to position [608, 0]
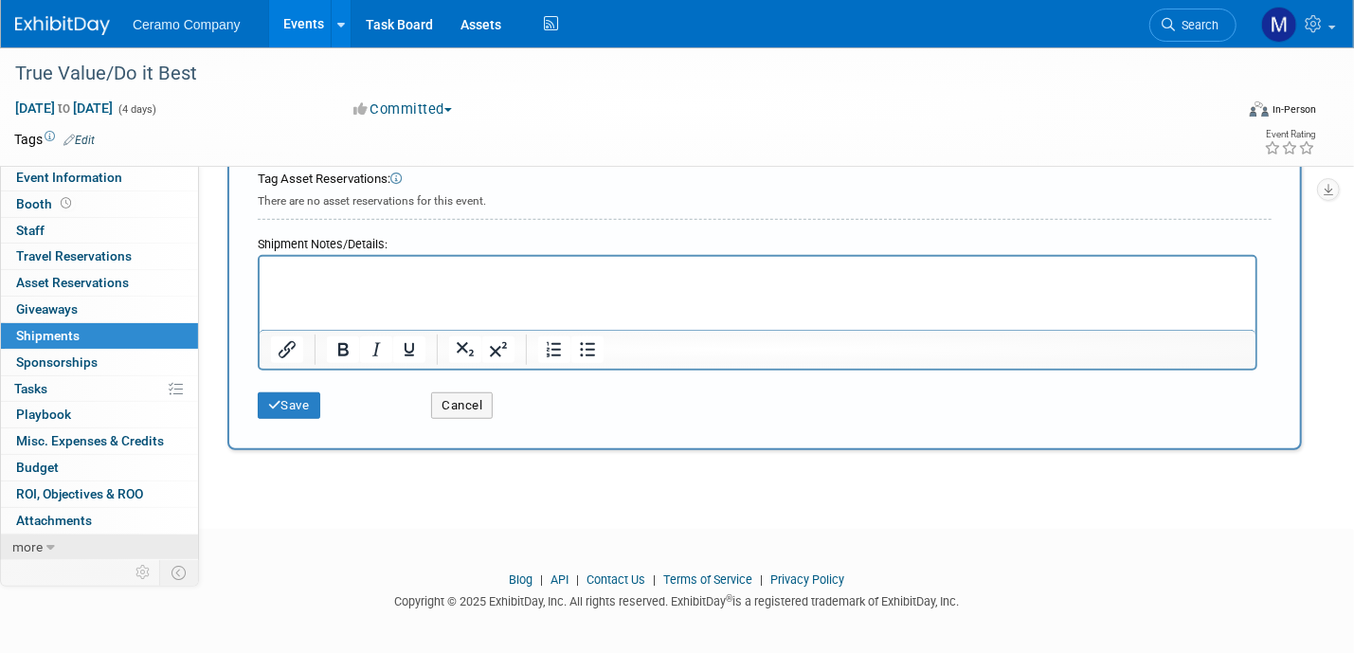
click at [45, 546] on link "more" at bounding box center [99, 548] width 197 height 26
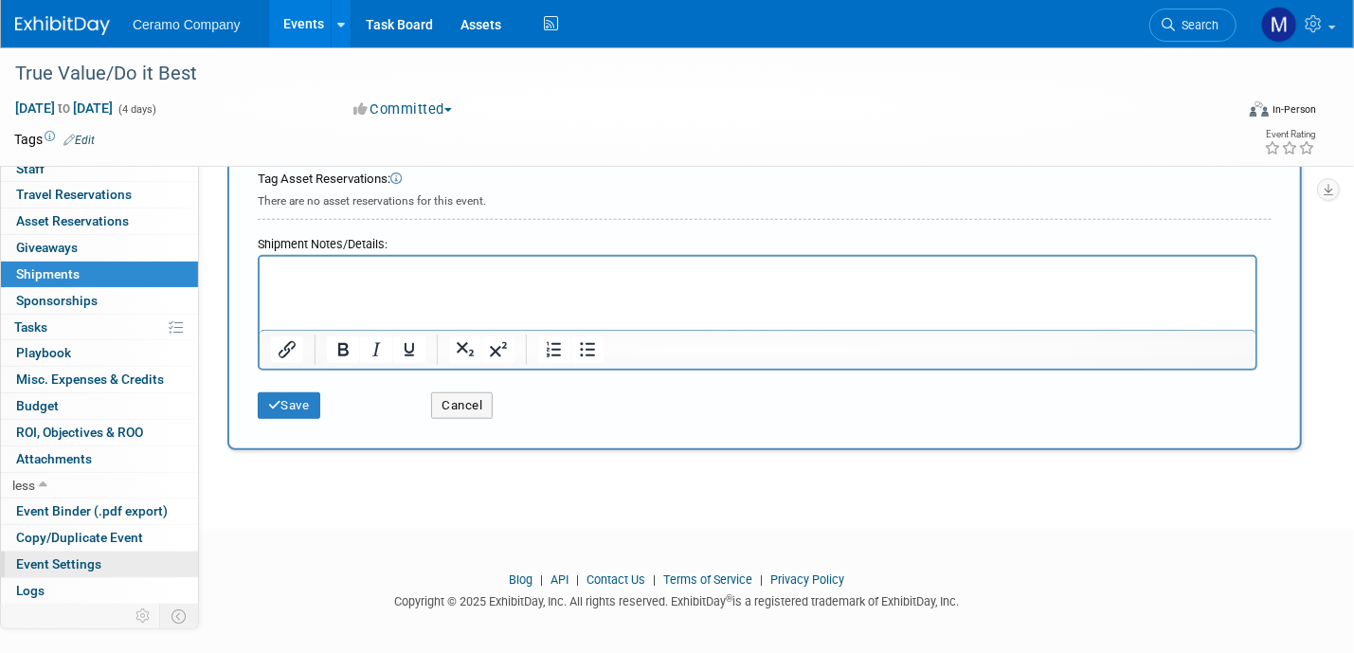
scroll to position [82, 0]
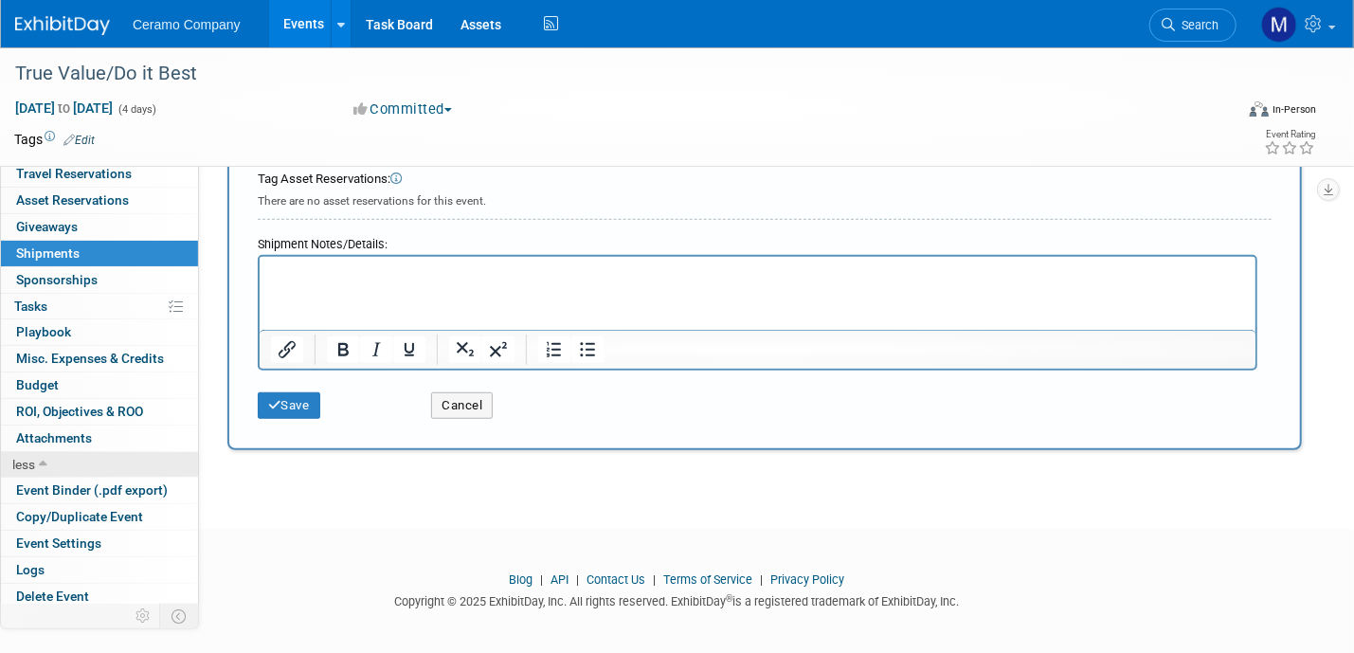
click at [46, 462] on icon at bounding box center [43, 465] width 9 height 13
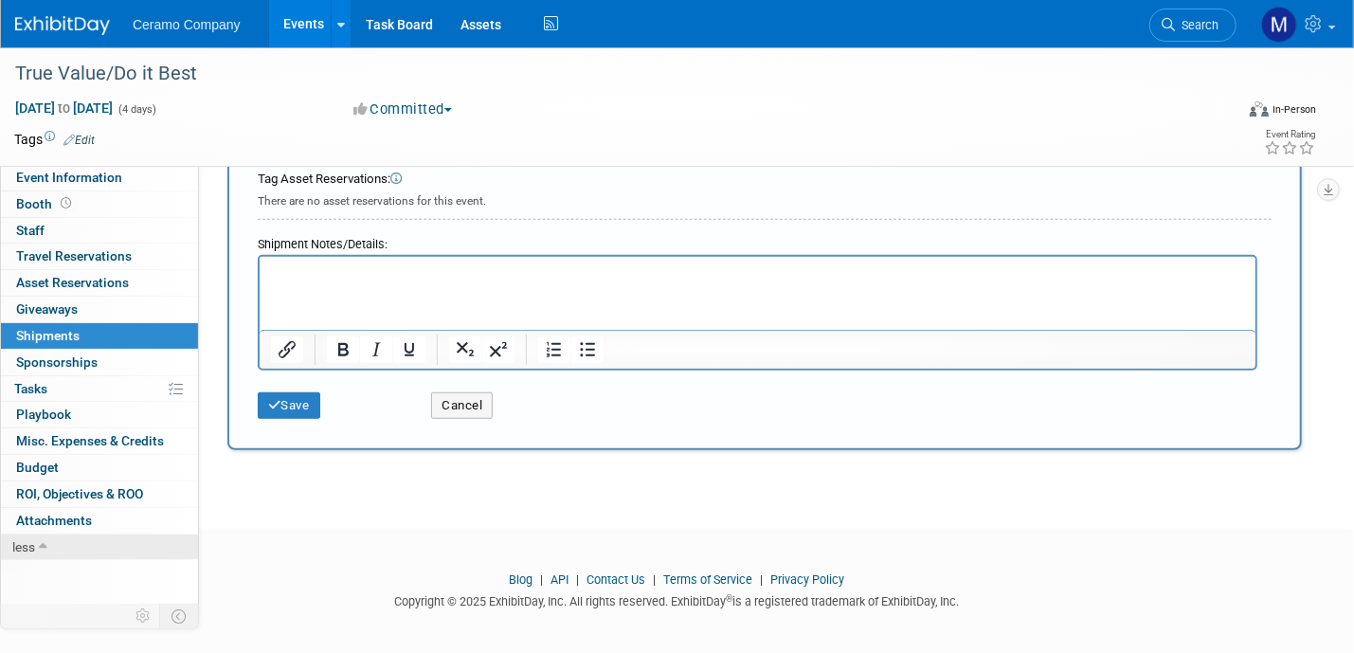
scroll to position [0, 0]
click at [80, 365] on span "Sponsorships 0" at bounding box center [57, 361] width 82 height 15
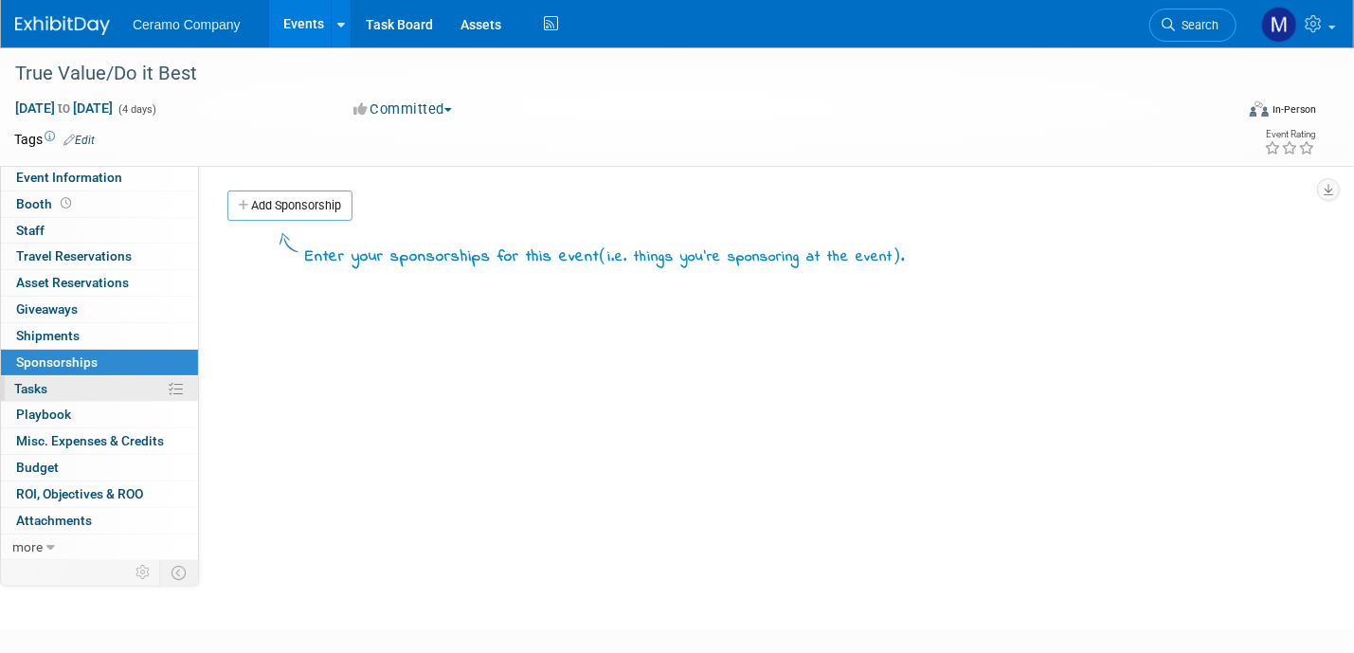
click at [68, 391] on link "0% Tasks 0%" at bounding box center [99, 389] width 197 height 26
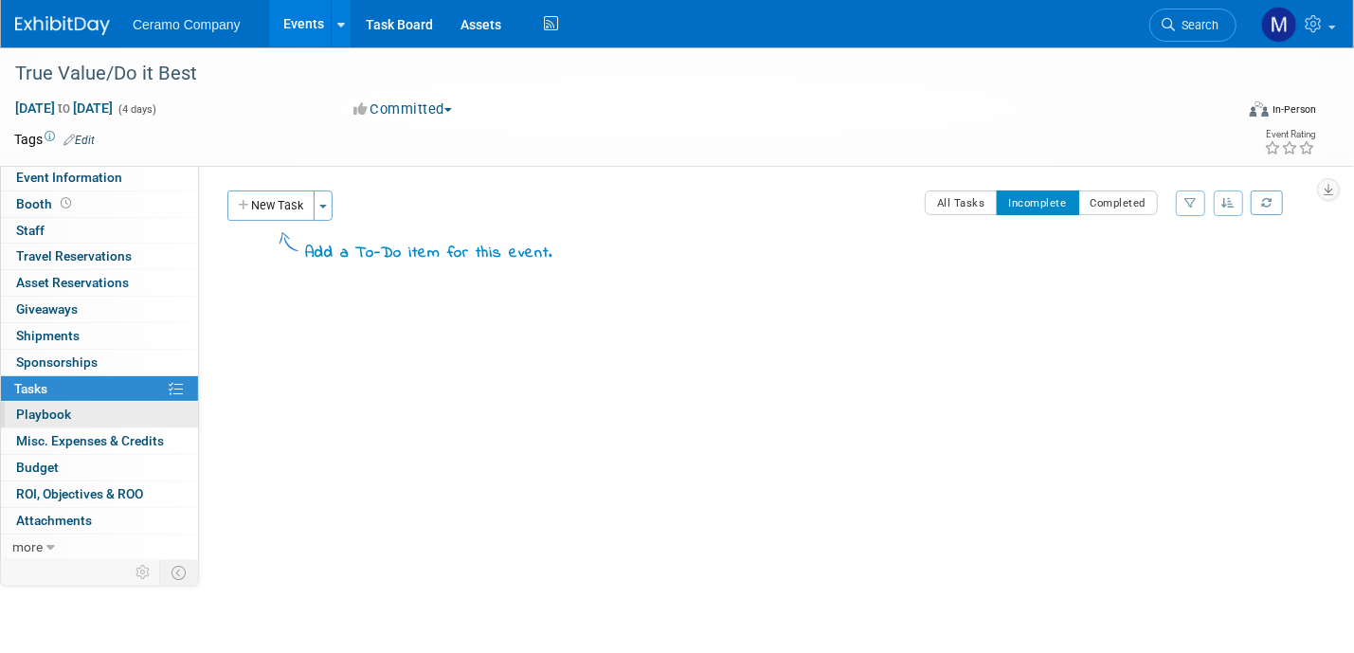
click at [62, 414] on span "Playbook 0" at bounding box center [43, 414] width 55 height 15
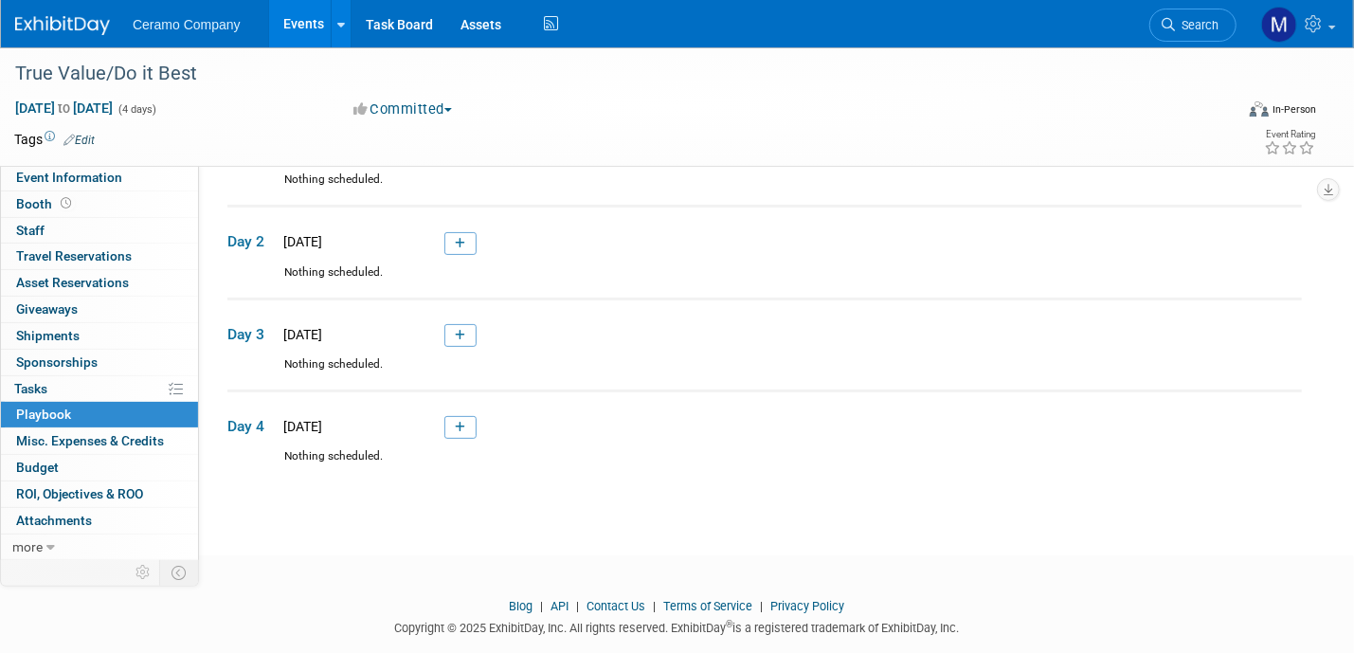
scroll to position [157, 0]
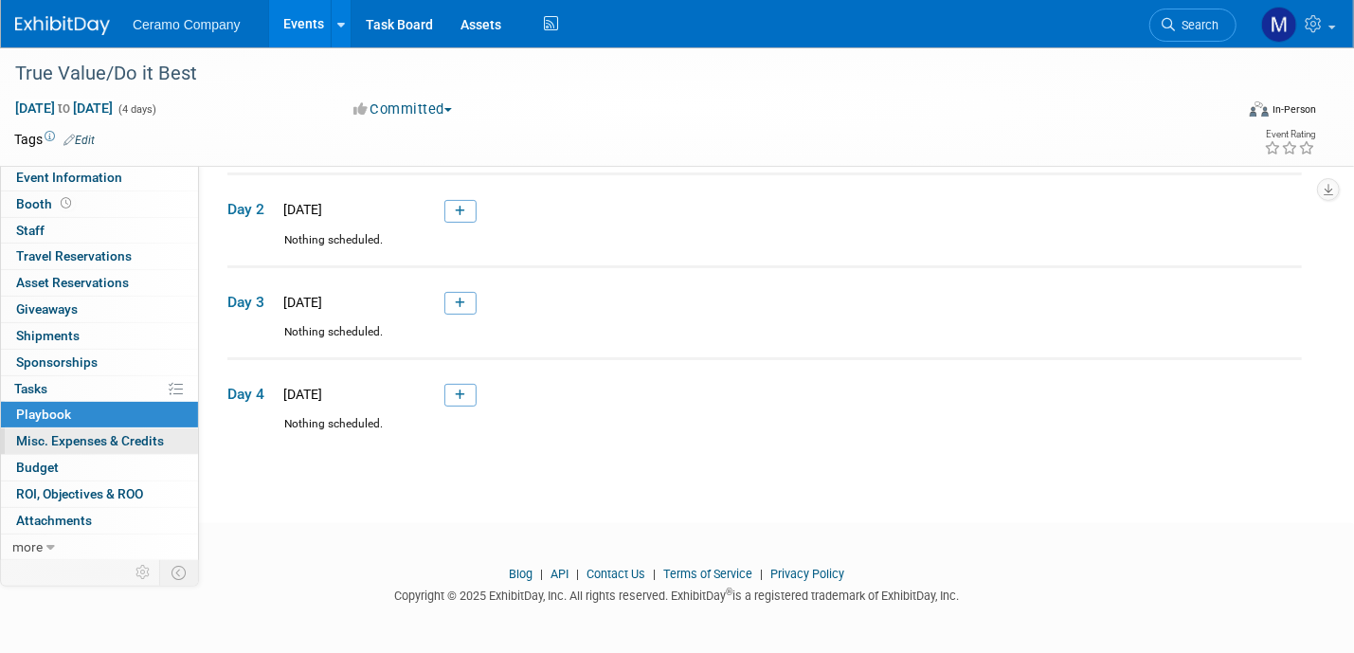
click at [77, 443] on span "Misc. Expenses & Credits 0" at bounding box center [90, 440] width 148 height 15
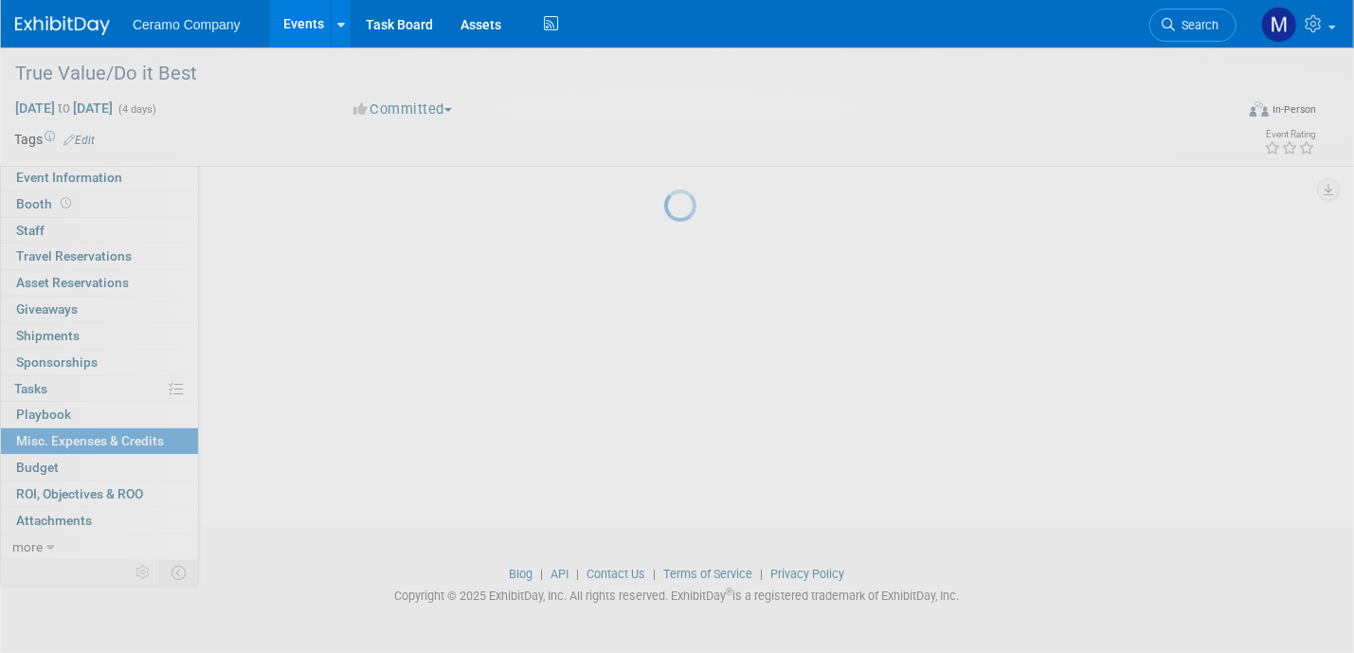
scroll to position [0, 0]
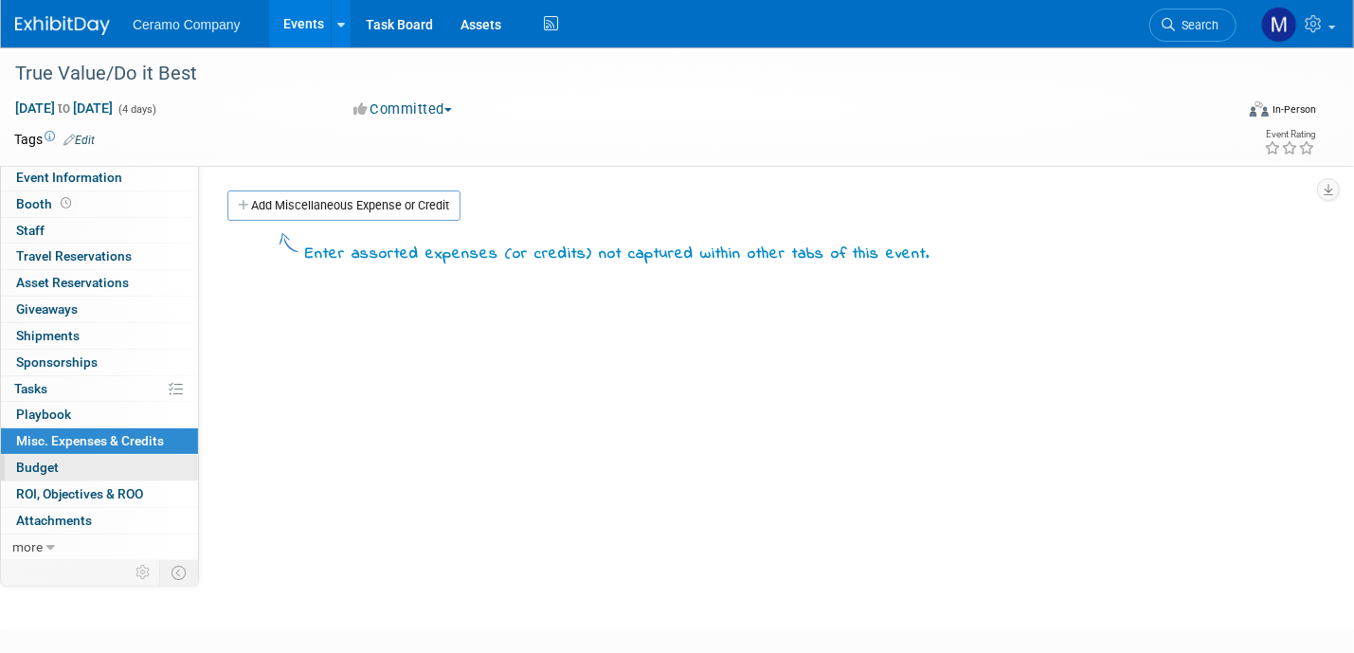
click at [83, 470] on link "Budget" at bounding box center [99, 468] width 197 height 26
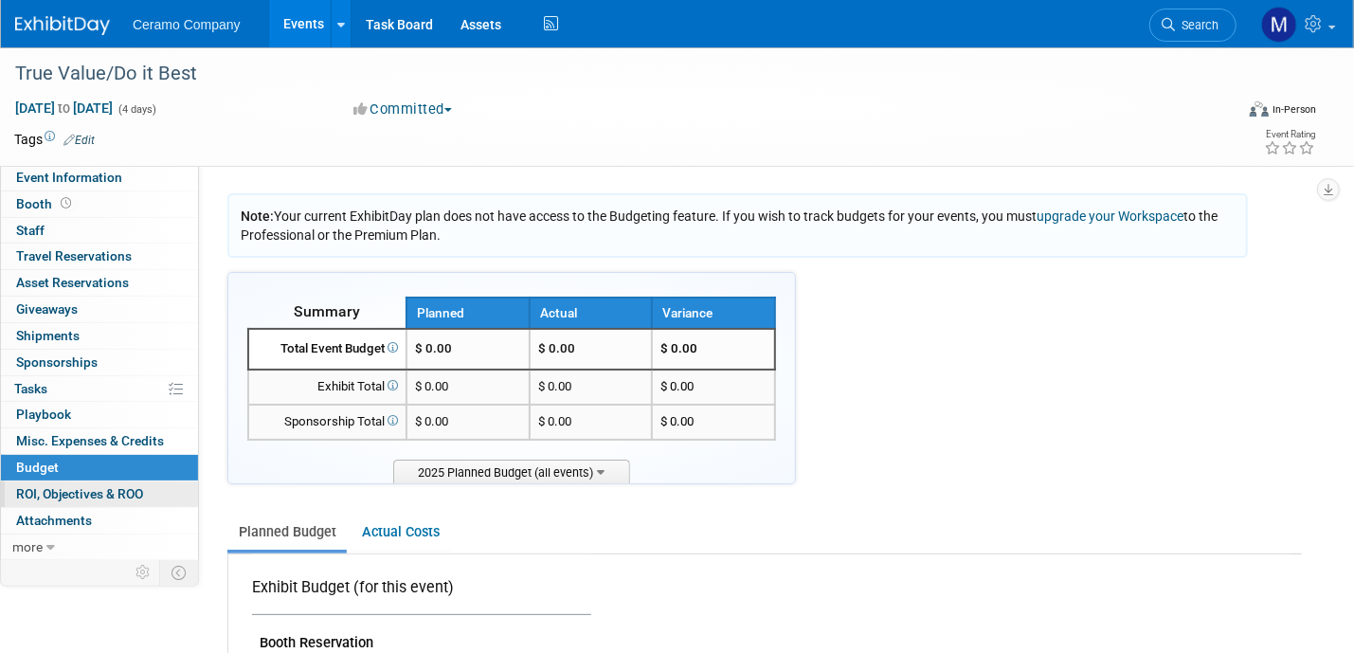
click at [85, 489] on span "ROI, Objectives & ROO 0" at bounding box center [79, 493] width 127 height 15
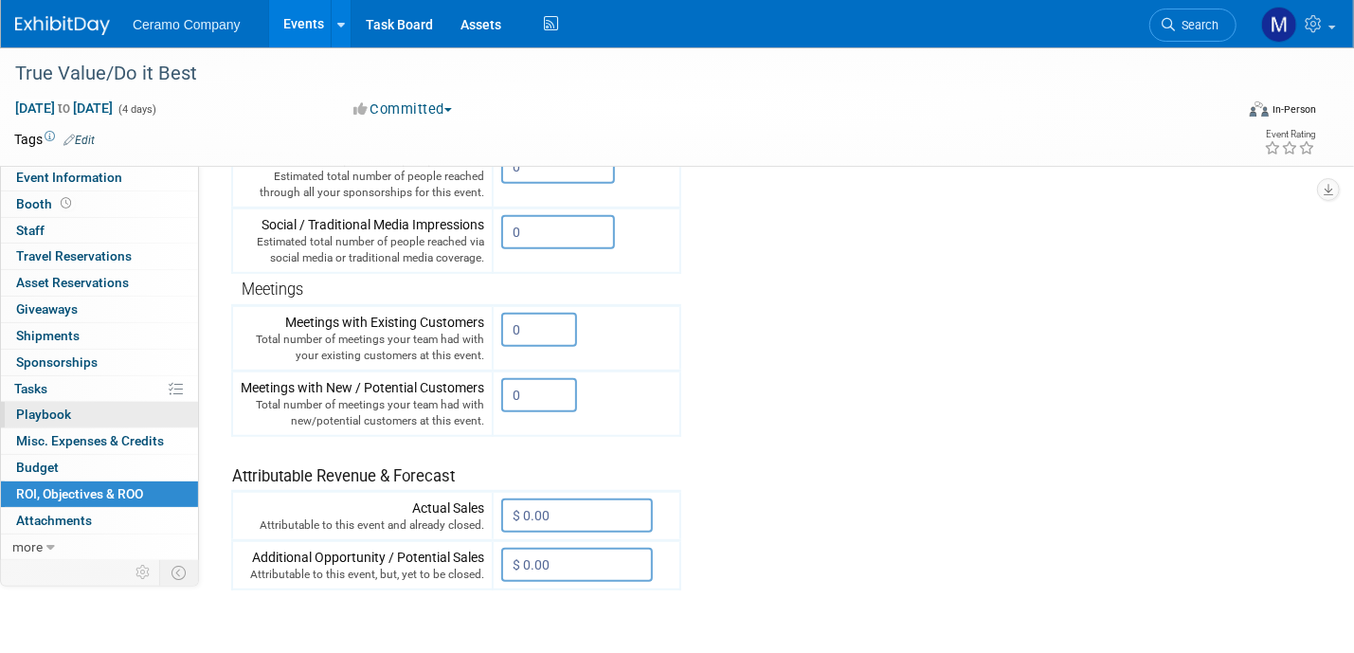
scroll to position [516, 0]
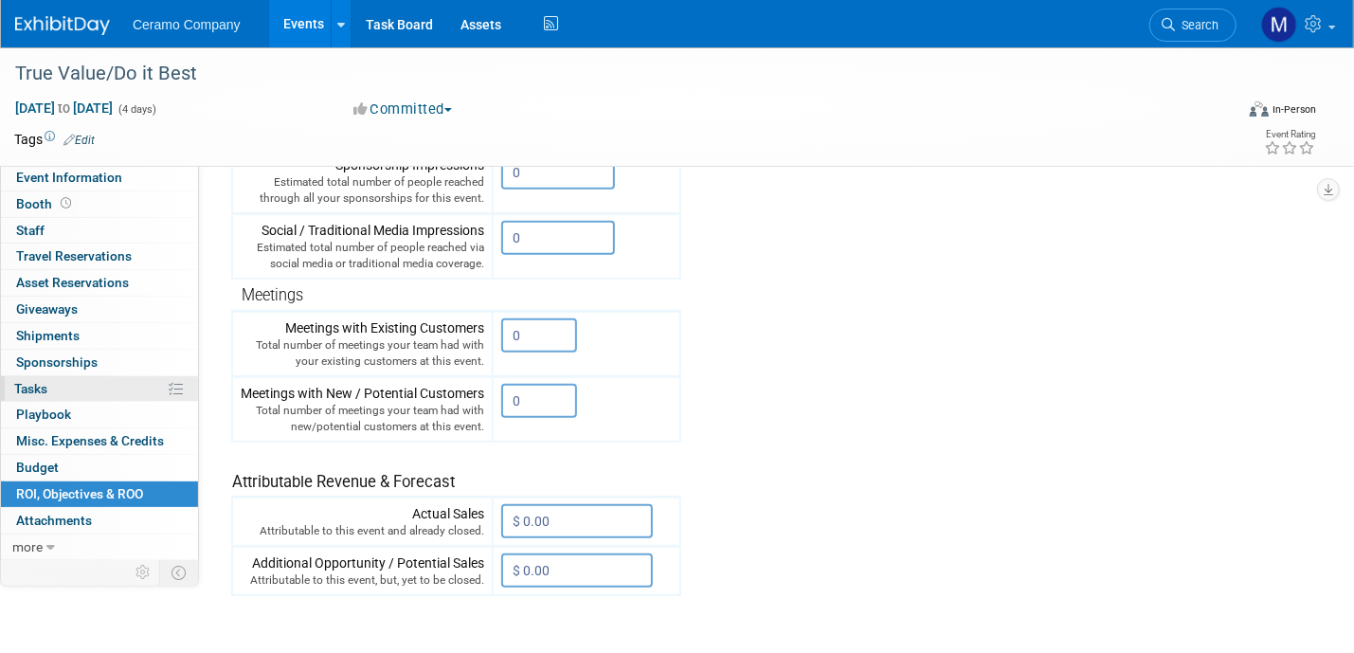
click at [82, 384] on link "0% Tasks 0%" at bounding box center [99, 389] width 197 height 26
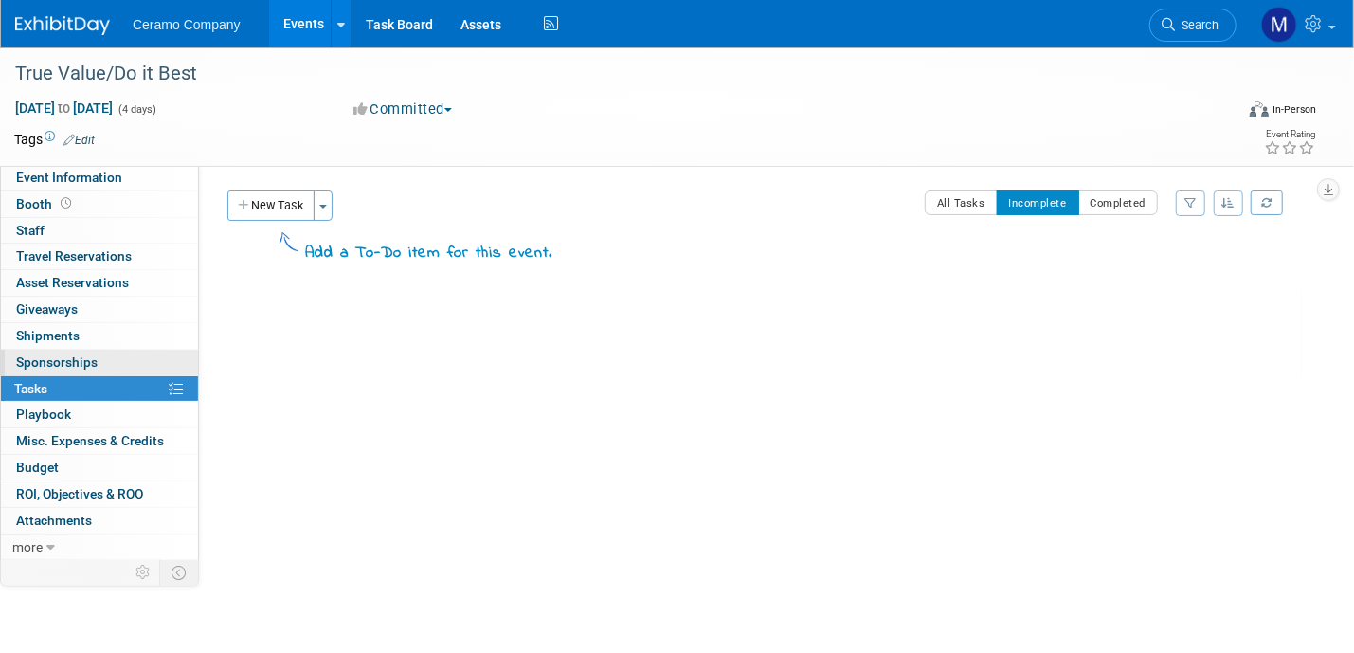
click at [80, 350] on link "0 Sponsorships 0" at bounding box center [99, 363] width 197 height 26
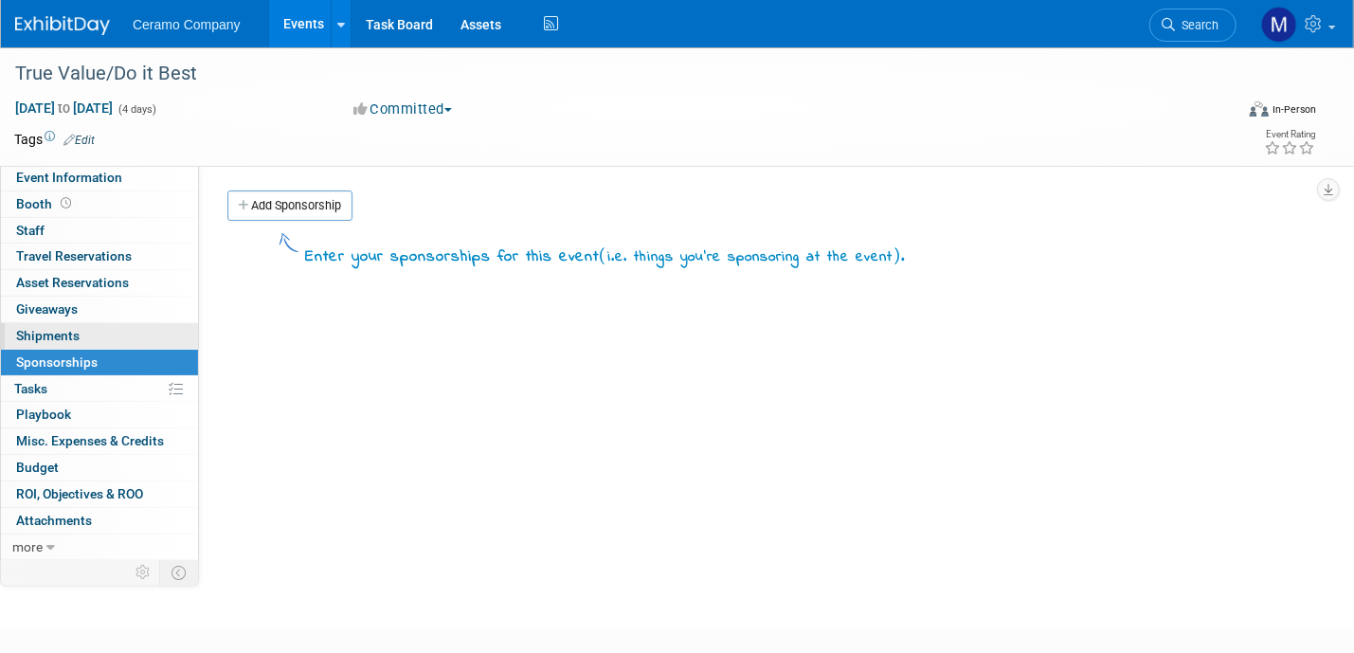
click at [80, 337] on link "0 Shipments 0" at bounding box center [99, 336] width 197 height 26
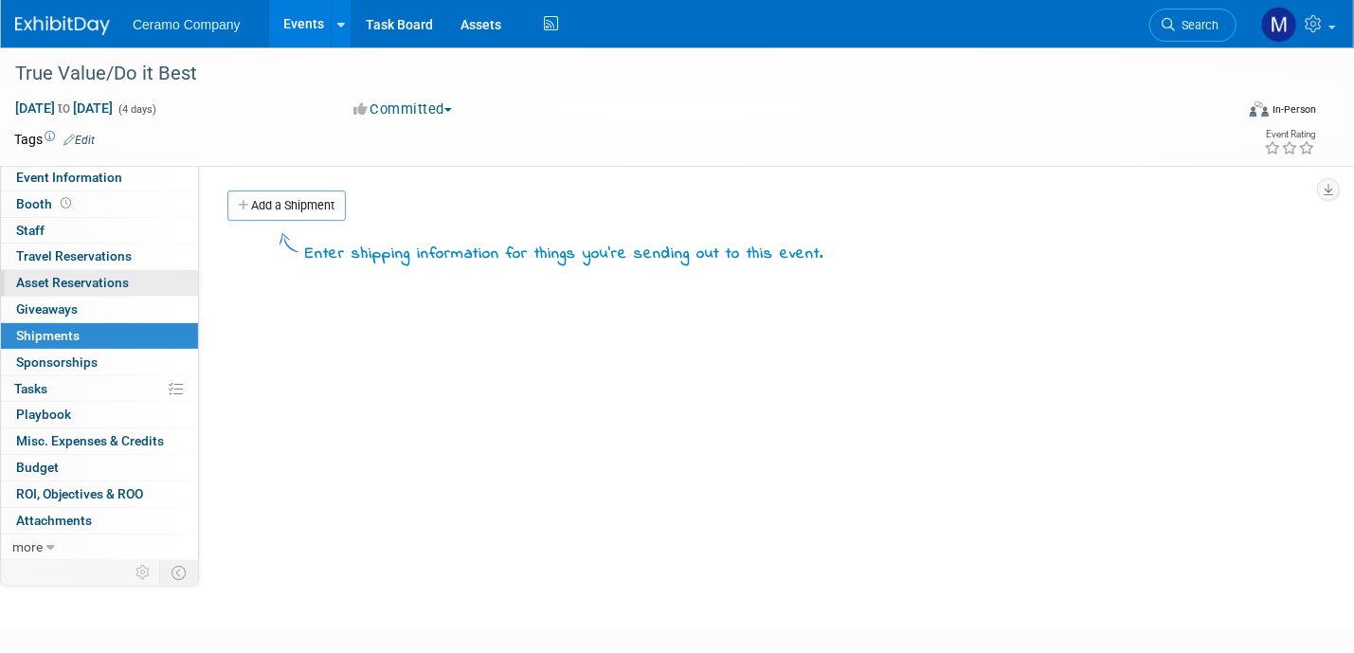
click at [72, 290] on link "0 Asset Reservations 0" at bounding box center [99, 283] width 197 height 26
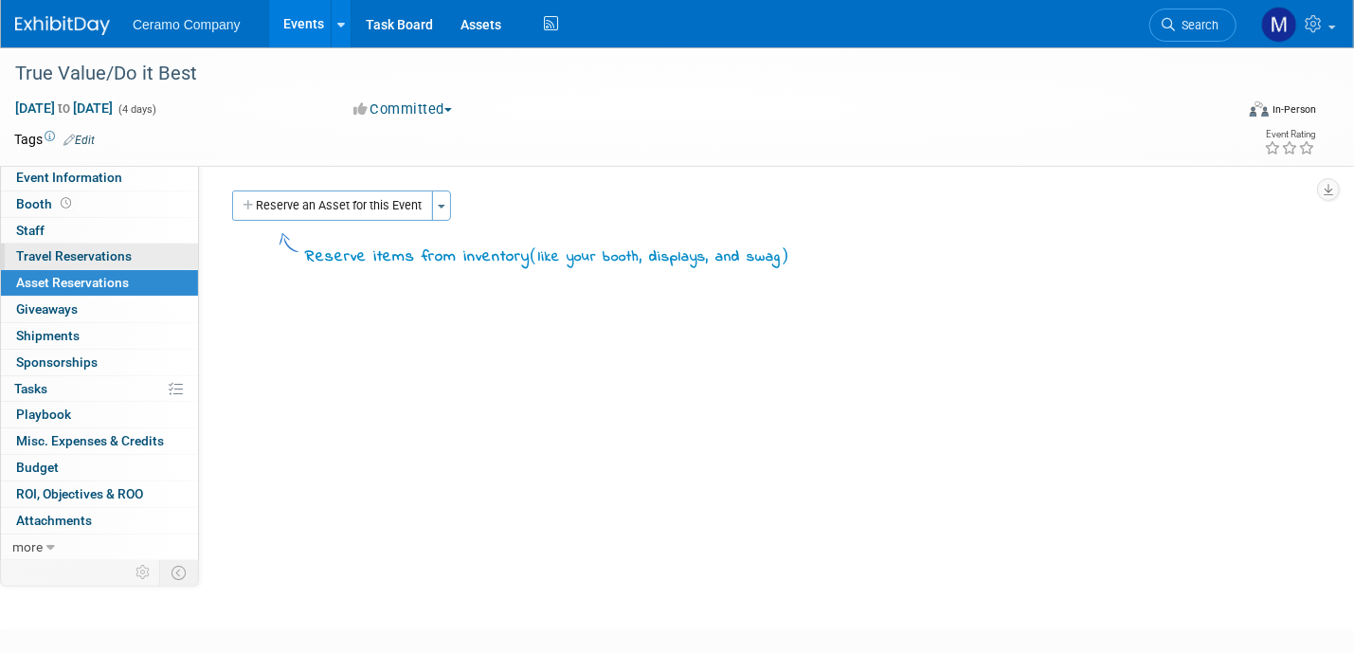
click at [60, 262] on span "Travel Reservations 0" at bounding box center [74, 255] width 116 height 15
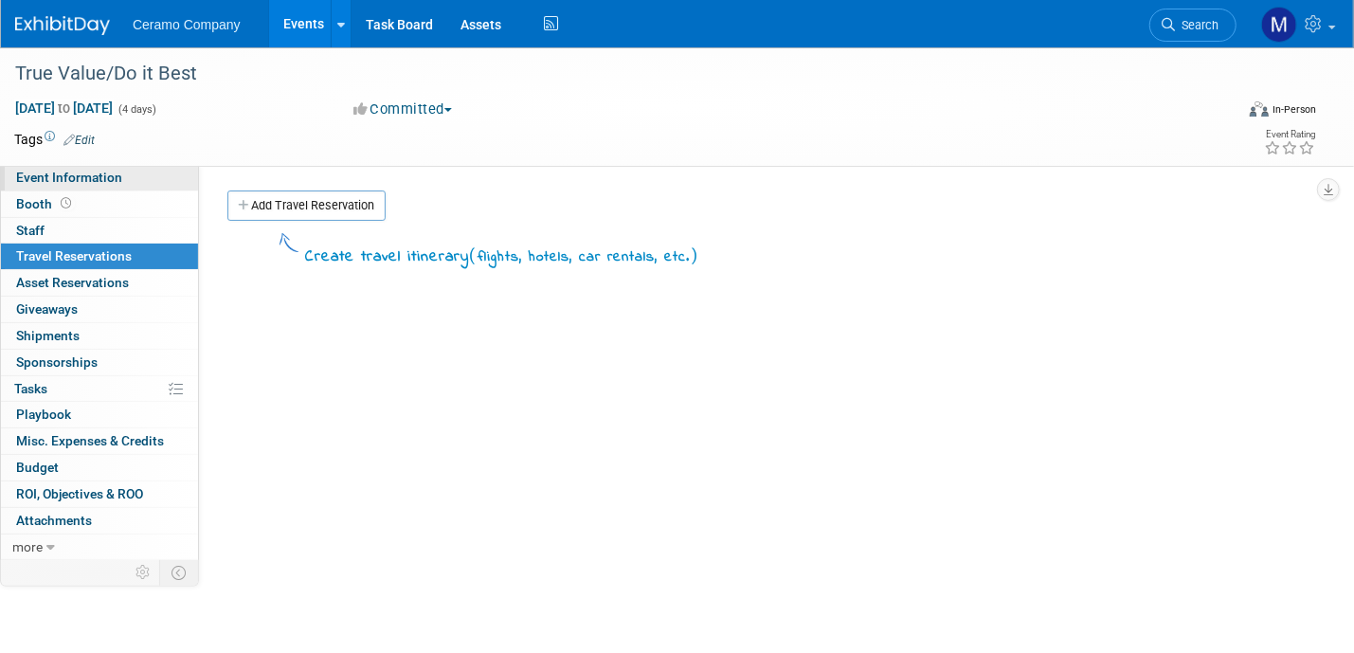
click at [56, 184] on span "Event Information" at bounding box center [69, 177] width 106 height 15
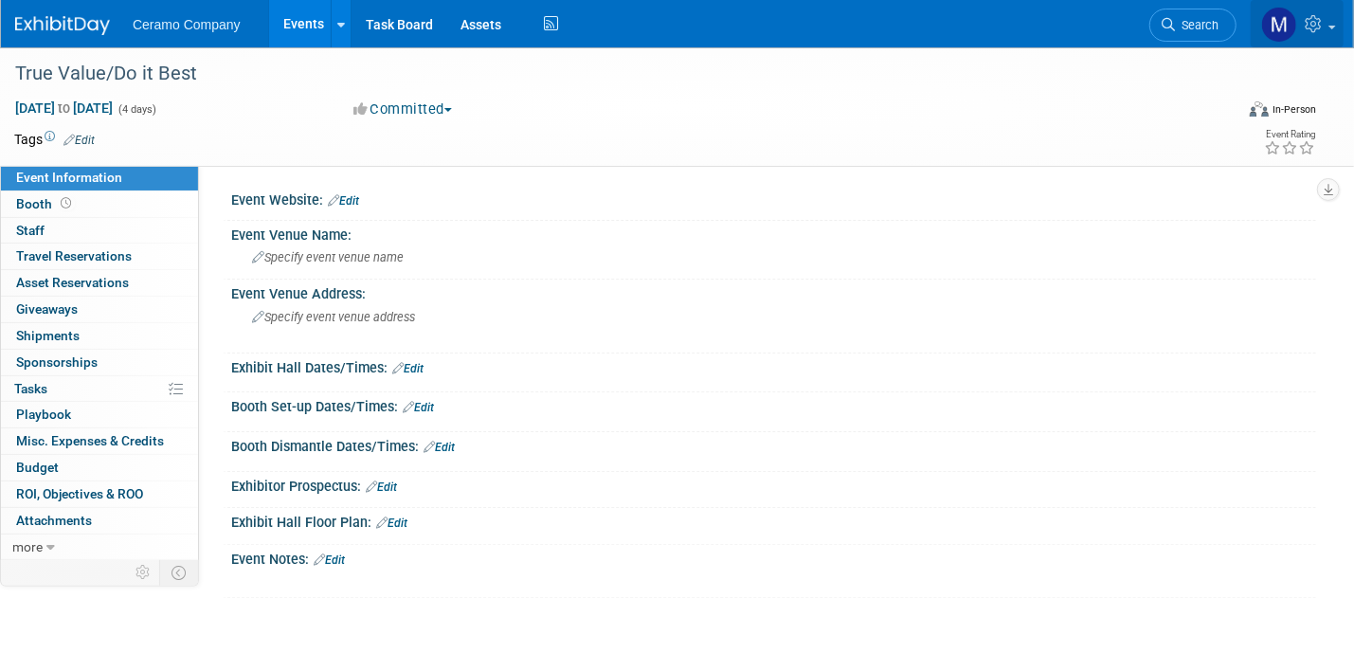
click at [1321, 27] on icon at bounding box center [1316, 23] width 22 height 17
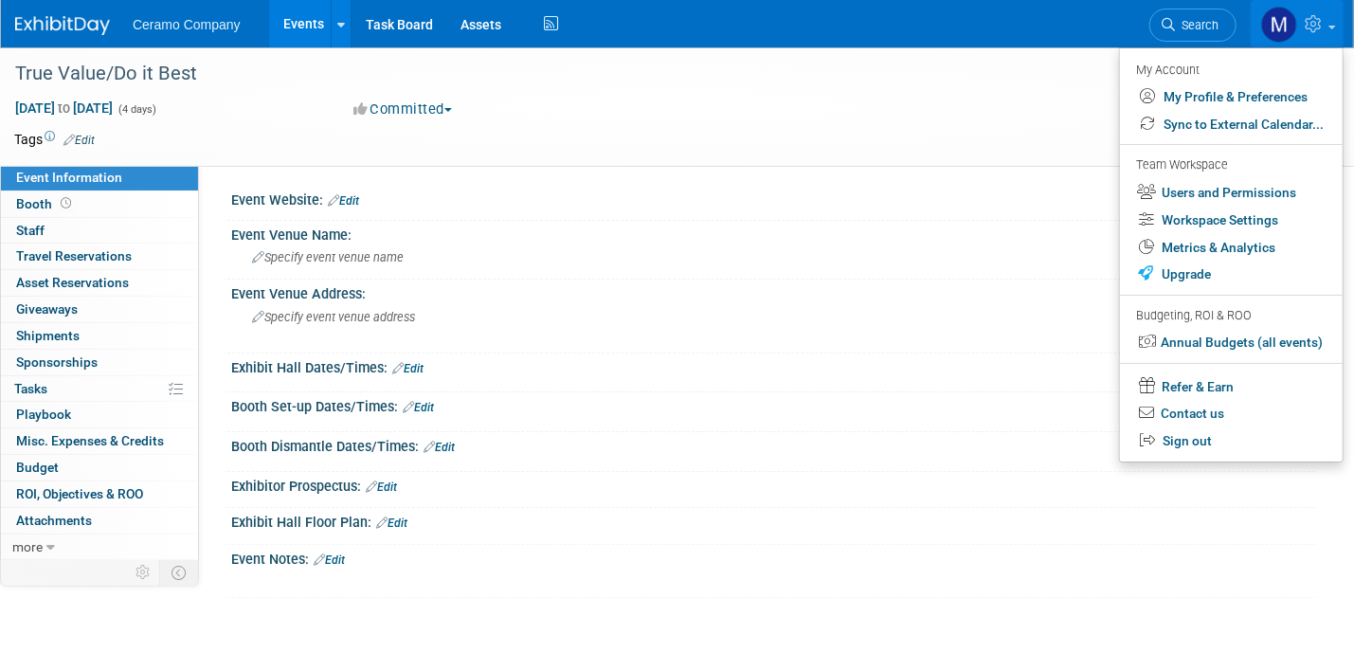
drag, startPoint x: 308, startPoint y: 0, endPoint x: 191, endPoint y: 136, distance: 178.8
click at [191, 136] on td at bounding box center [595, 139] width 1000 height 19
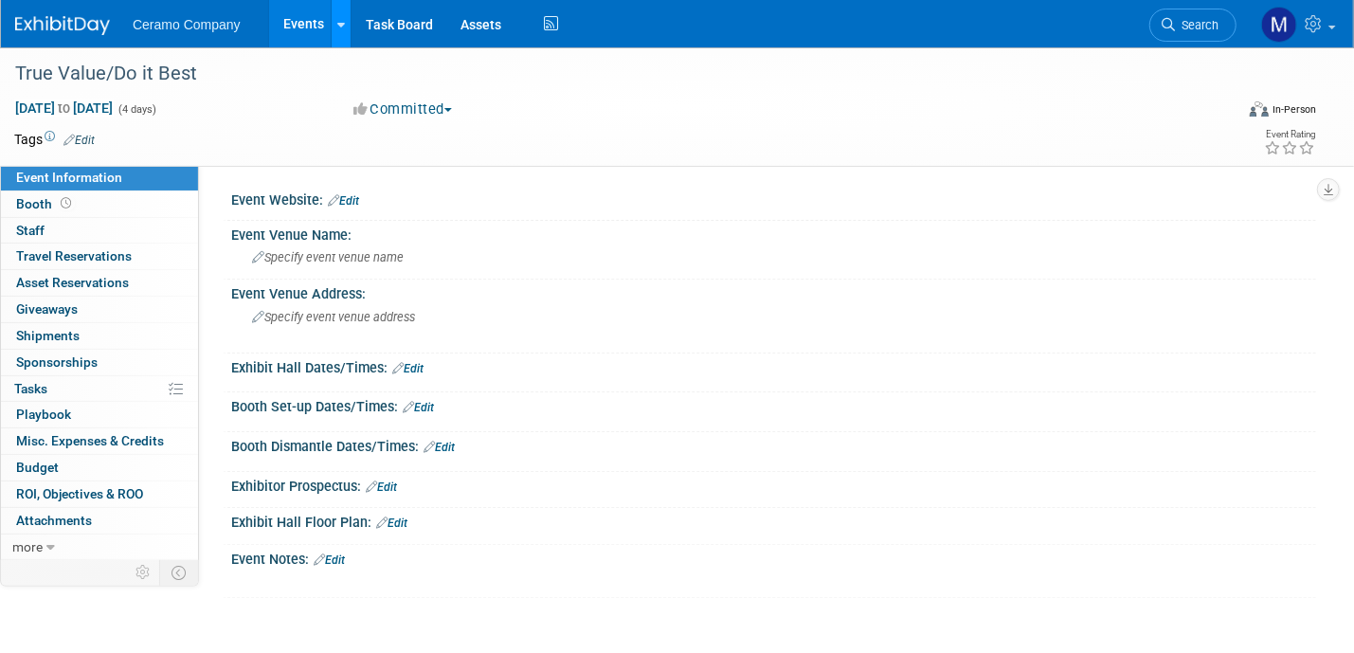
click at [345, 22] on link at bounding box center [341, 23] width 20 height 47
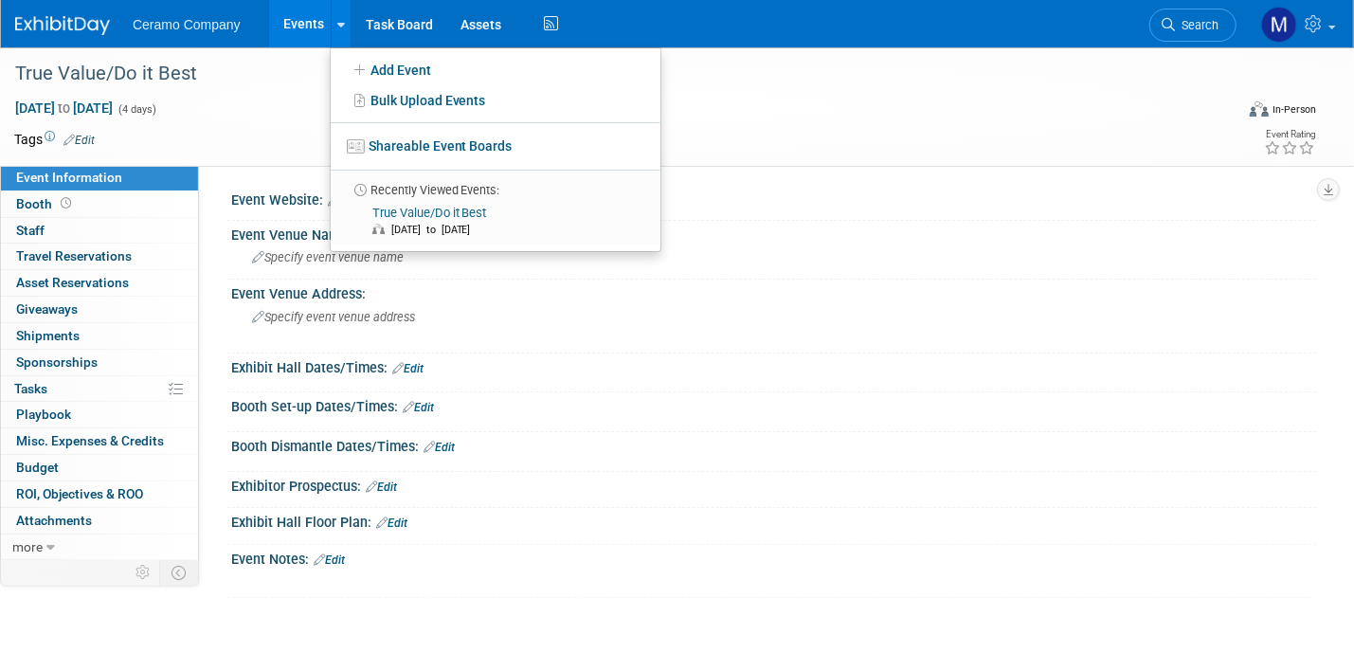
click at [195, 24] on span "Ceramo Company" at bounding box center [187, 24] width 108 height 15
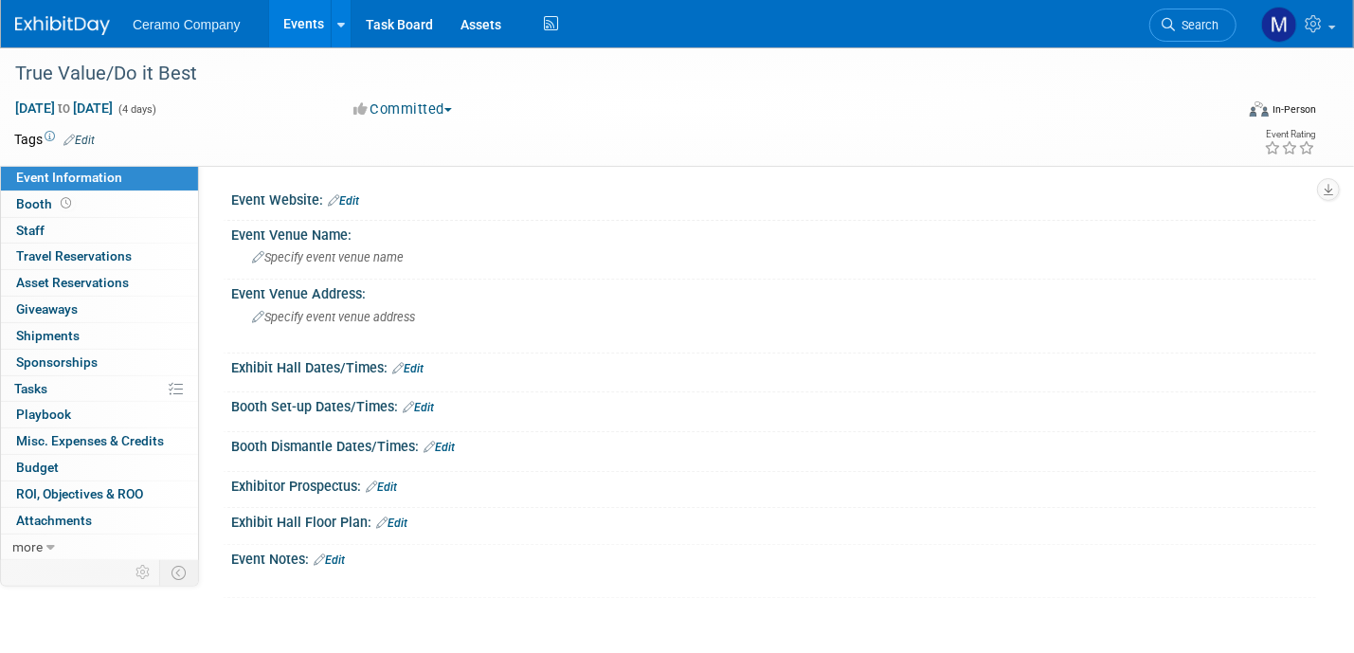
click at [88, 26] on img at bounding box center [62, 25] width 95 height 19
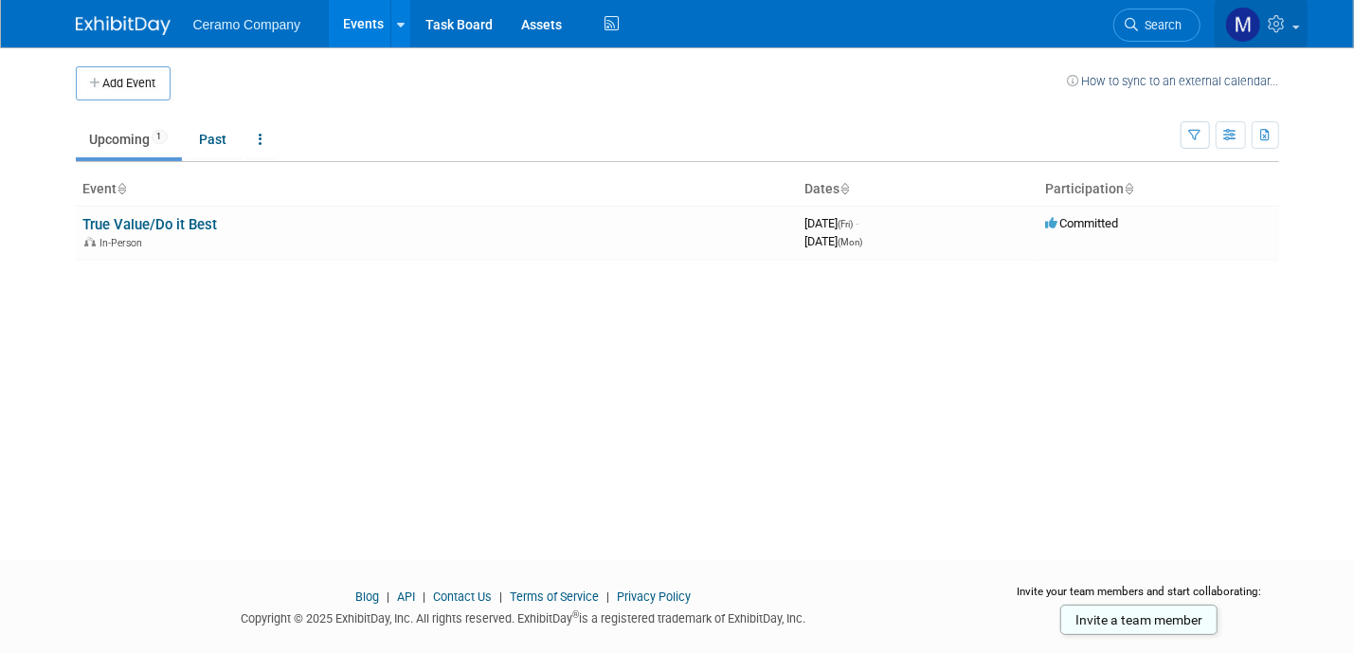
click at [1277, 28] on icon at bounding box center [1280, 23] width 22 height 17
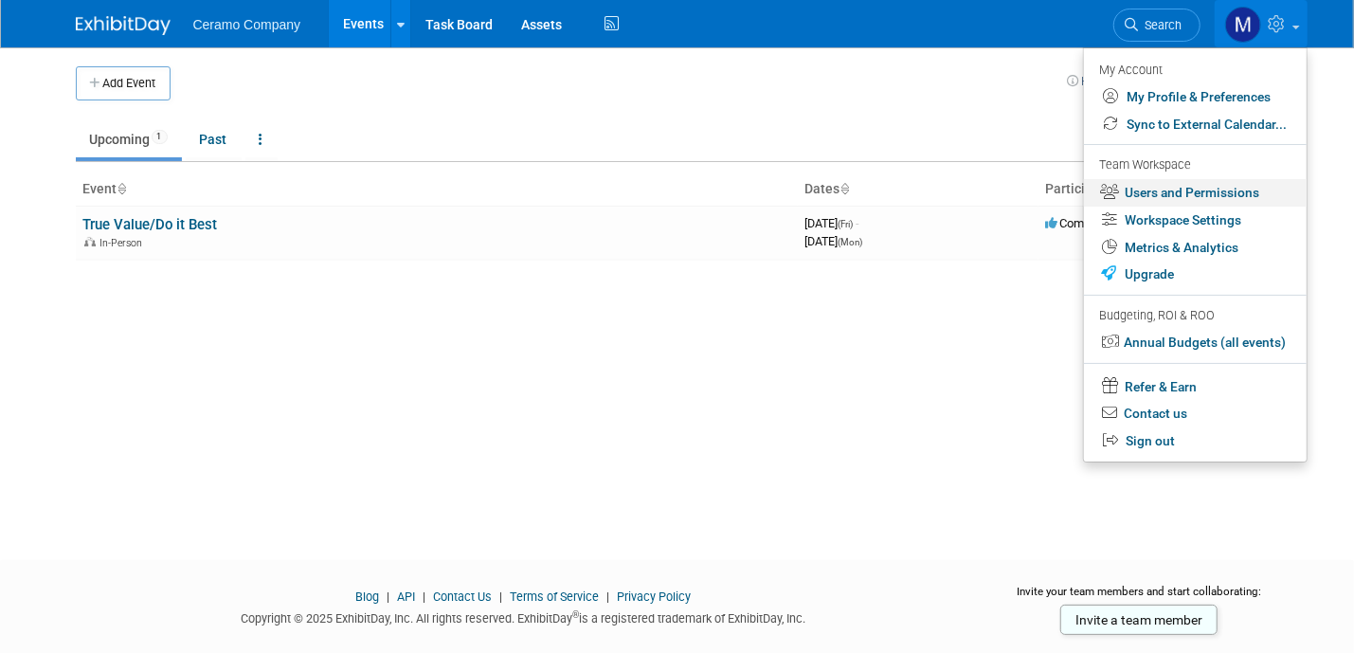
click at [1227, 198] on link "Users and Permissions" at bounding box center [1195, 192] width 223 height 27
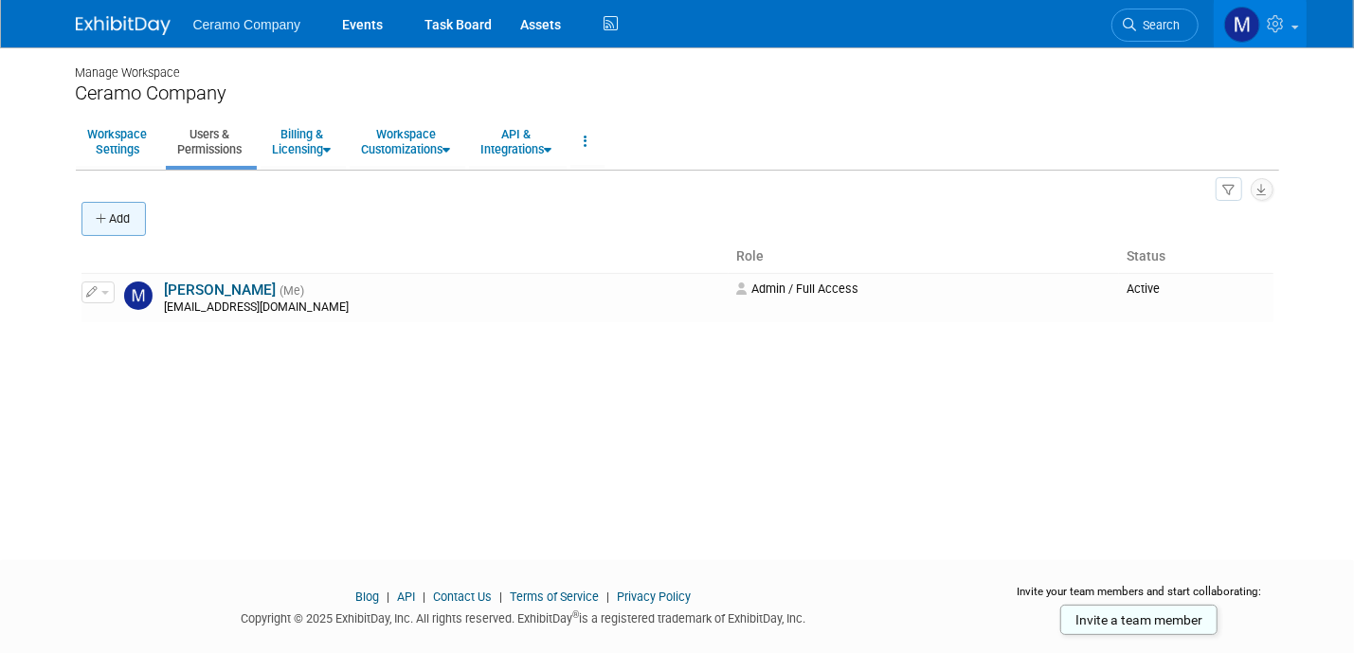
click at [123, 227] on button "Add" at bounding box center [114, 219] width 64 height 34
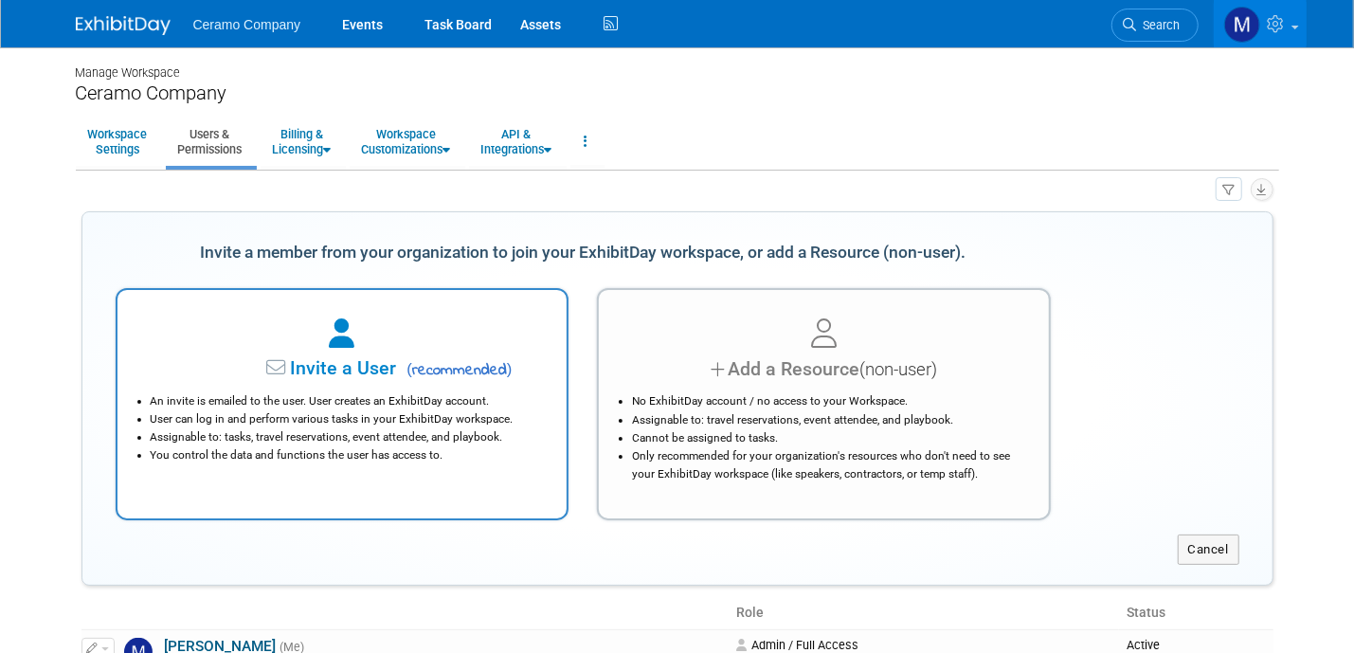
click at [314, 368] on span "Invite a User" at bounding box center [284, 368] width 225 height 22
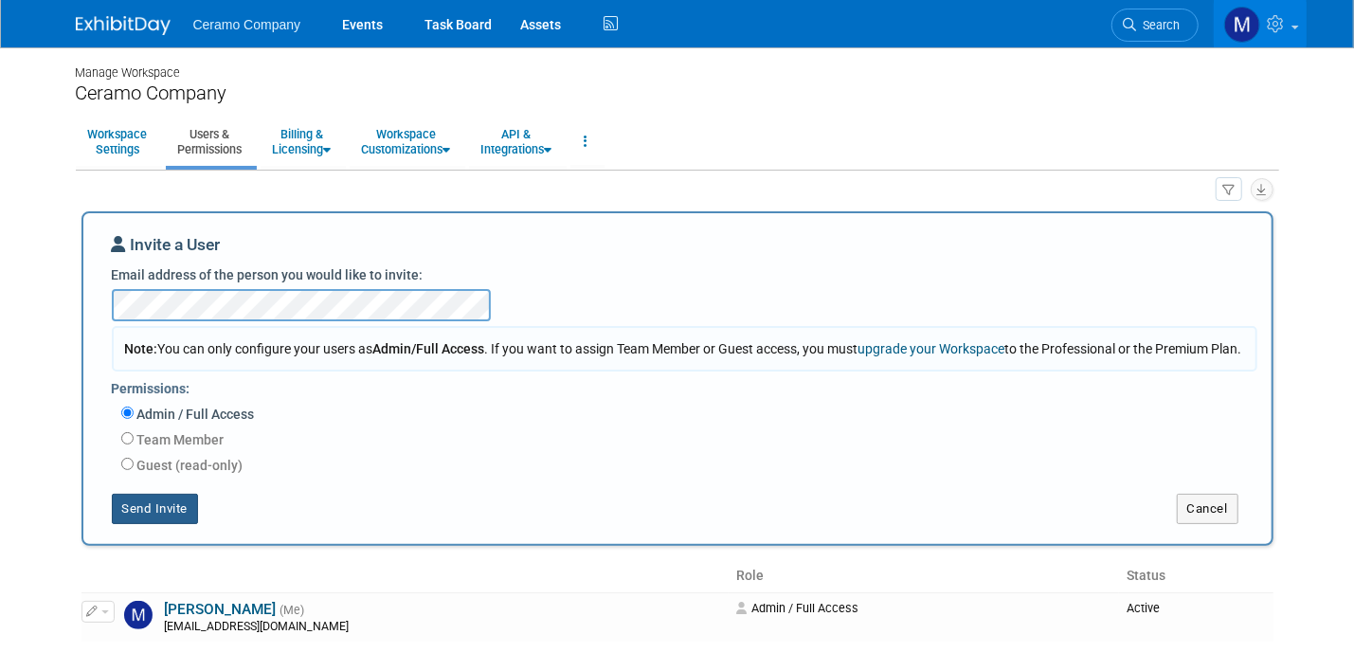
click at [149, 524] on button "Send Invite" at bounding box center [155, 509] width 87 height 30
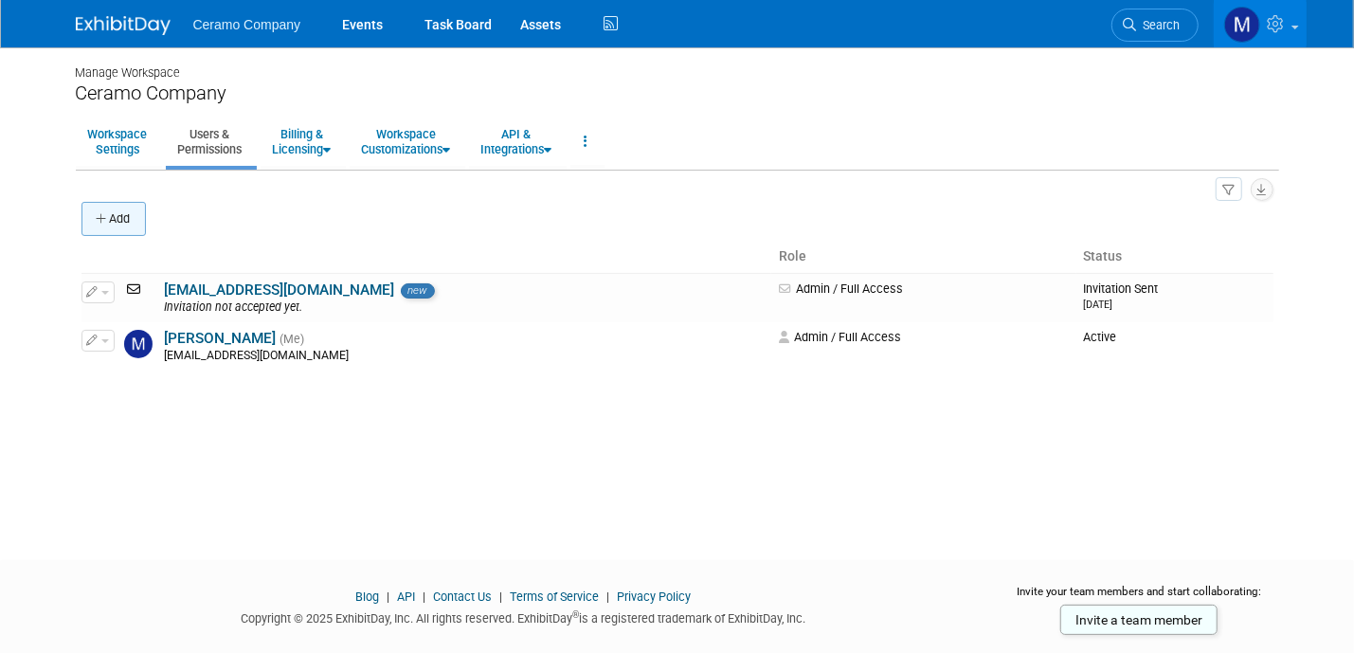
click at [121, 227] on button "Add" at bounding box center [114, 219] width 64 height 34
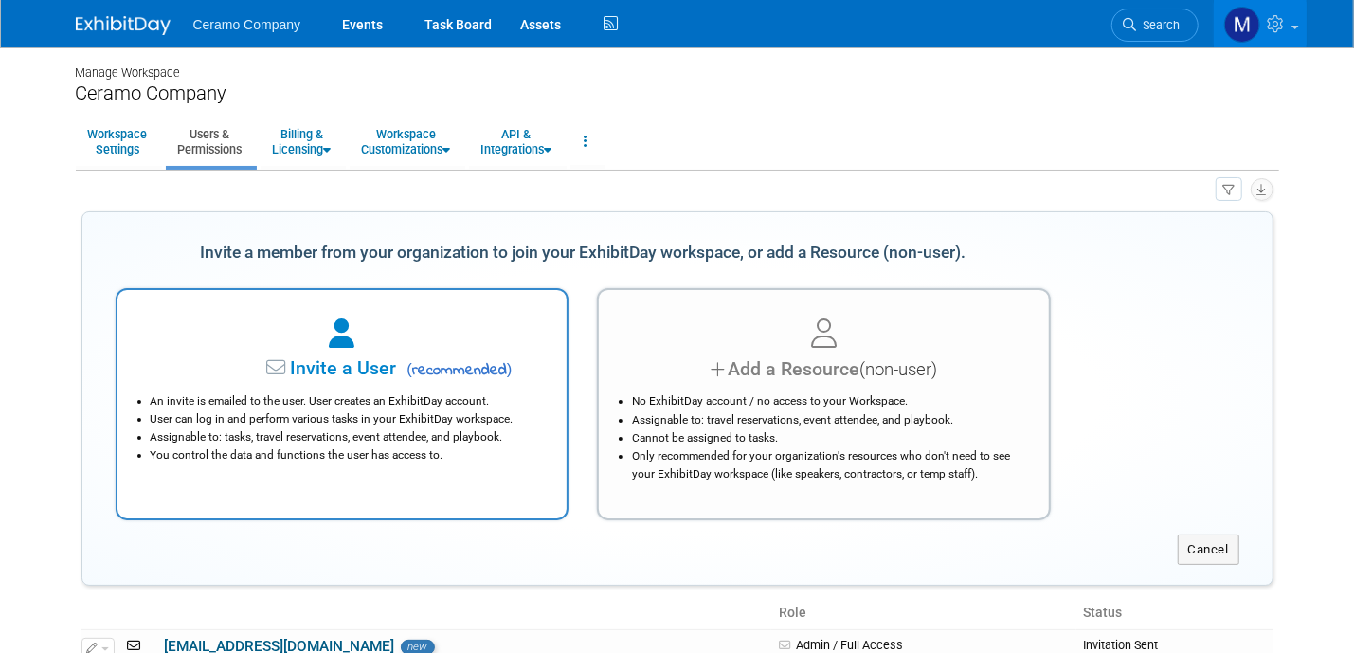
click at [316, 379] on div "Invite a User ( recommended )" at bounding box center [342, 368] width 403 height 27
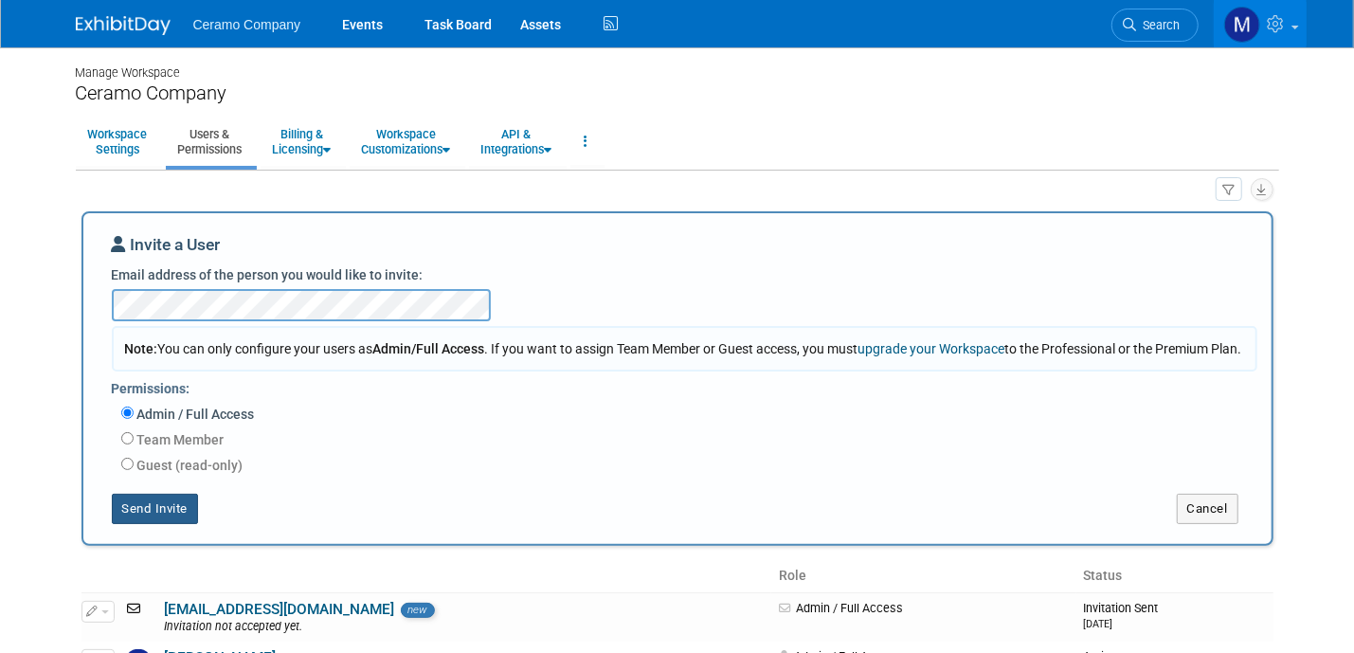
click at [149, 520] on button "Send Invite" at bounding box center [155, 509] width 87 height 30
